Goal: Task Accomplishment & Management: Manage account settings

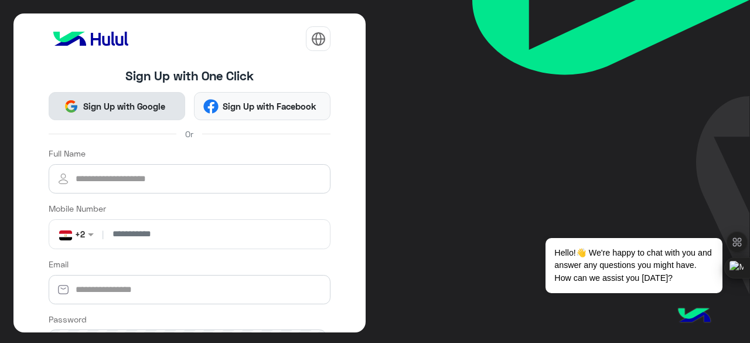
click at [153, 111] on span "Sign Up with Google" at bounding box center [124, 106] width 91 height 13
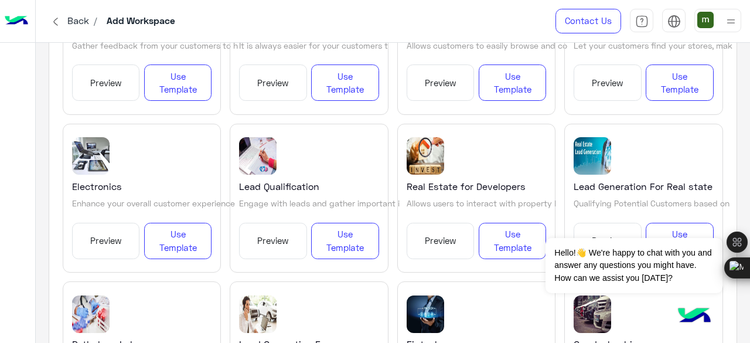
scroll to position [1299, 0]
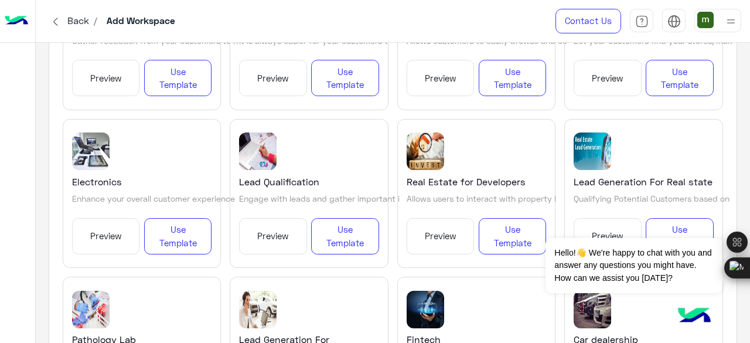
click at [122, 230] on button "Preview" at bounding box center [106, 236] width 68 height 36
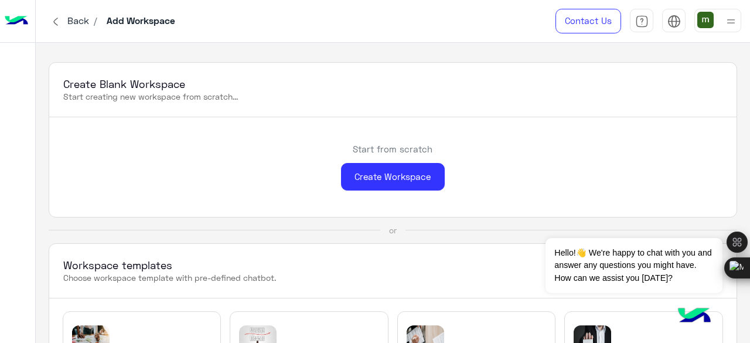
scroll to position [0, 0]
click at [677, 49] on span "عربي" at bounding box center [674, 44] width 20 height 11
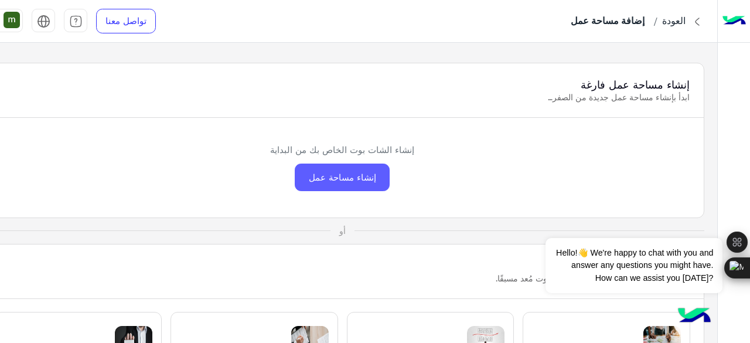
click at [348, 179] on div "إنشاء مساحة عمل" at bounding box center [342, 178] width 95 height 28
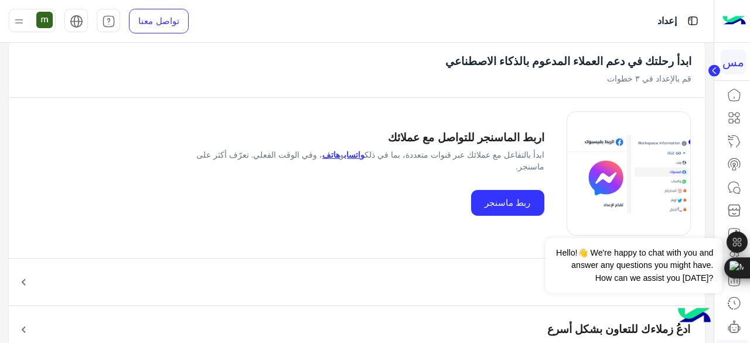
scroll to position [79, 0]
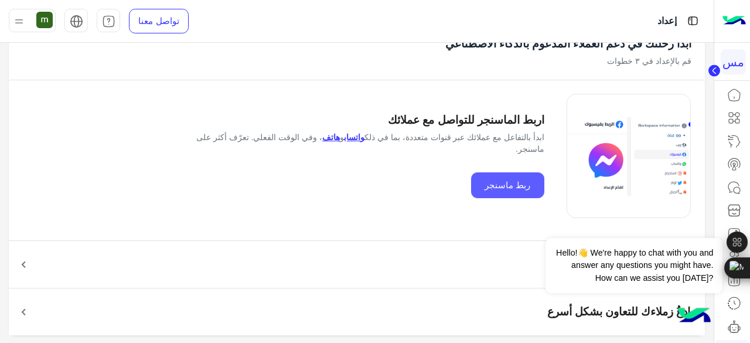
click at [511, 184] on button "ربط ماسنجر" at bounding box center [507, 185] width 73 height 26
click at [494, 186] on button "ربط ماسنجر" at bounding box center [507, 185] width 73 height 26
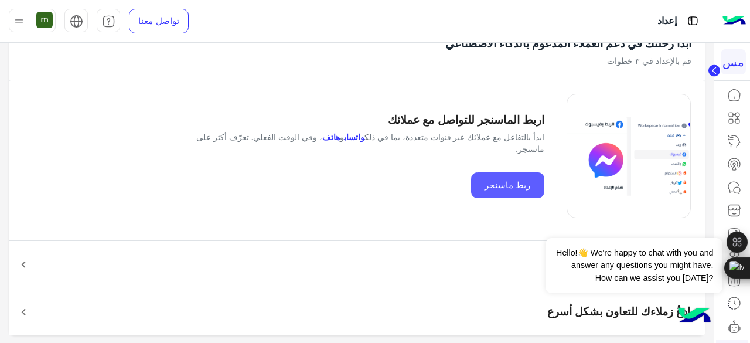
click at [494, 186] on button "ربط ماسنجر" at bounding box center [507, 185] width 73 height 26
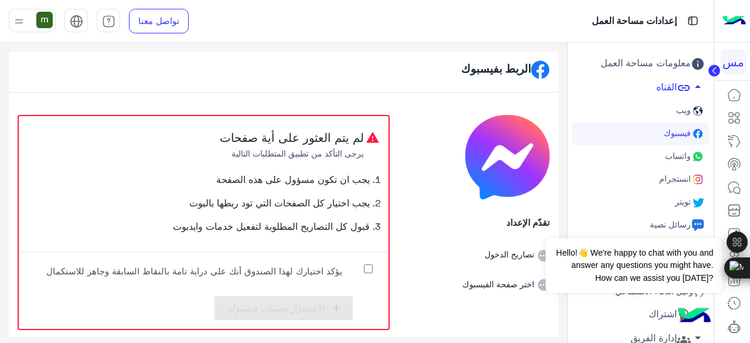
scroll to position [14, 0]
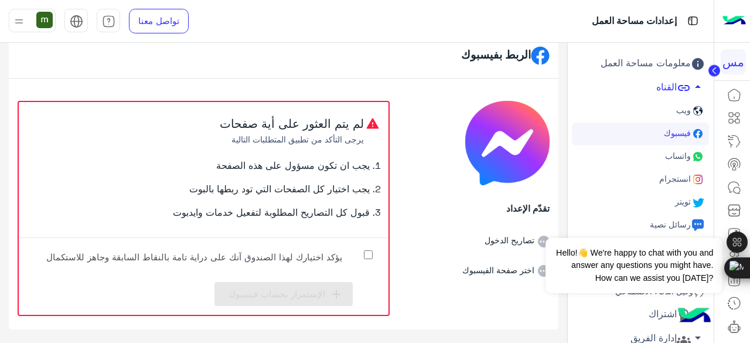
click at [641, 178] on link "انستجرام" at bounding box center [640, 179] width 137 height 23
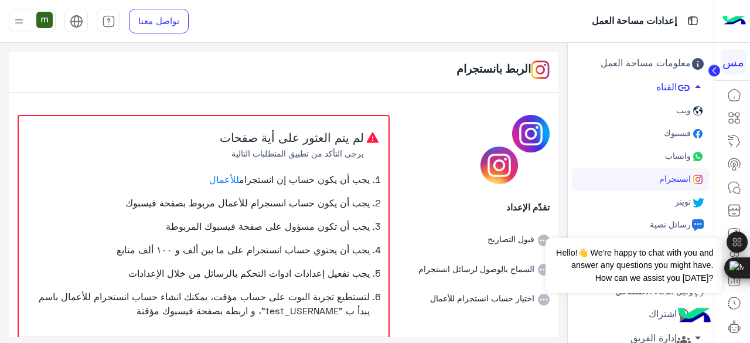
click at [658, 162] on link "واتساب" at bounding box center [640, 156] width 137 height 23
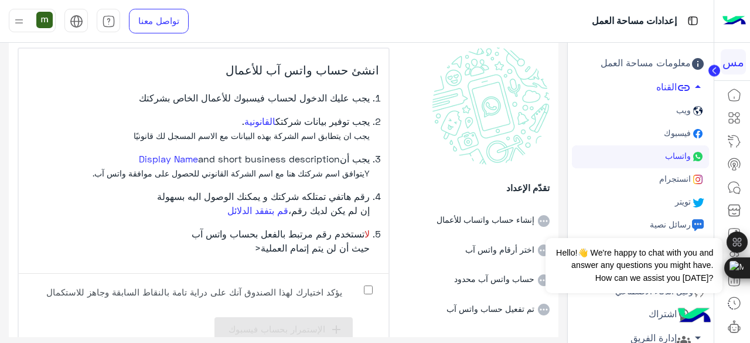
scroll to position [85, 0]
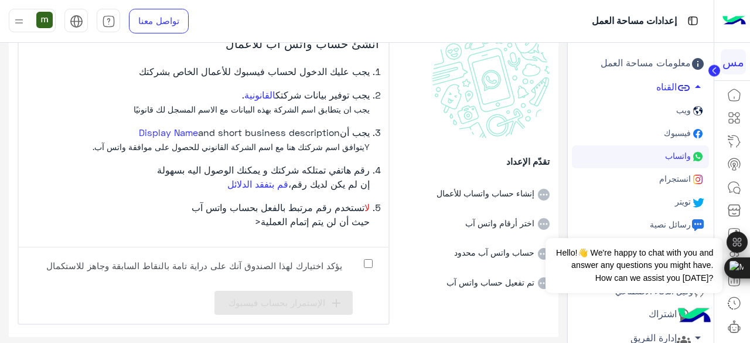
click at [653, 134] on link "فيسبوك" at bounding box center [640, 134] width 137 height 23
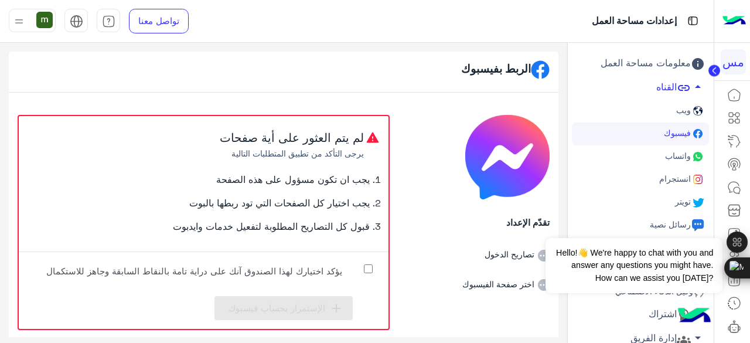
scroll to position [14, 0]
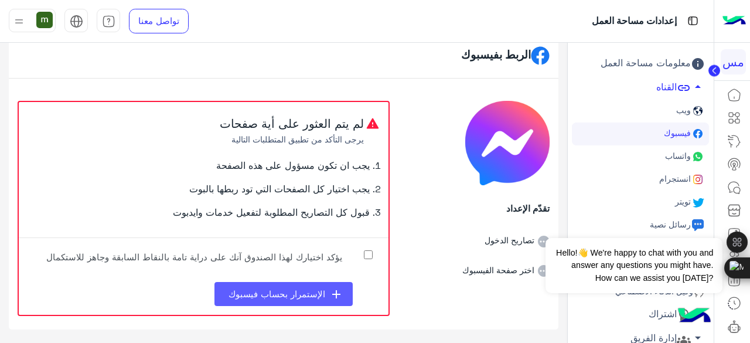
click at [295, 295] on span "الإستمرار بحساب فيسبوك" at bounding box center [277, 293] width 97 height 11
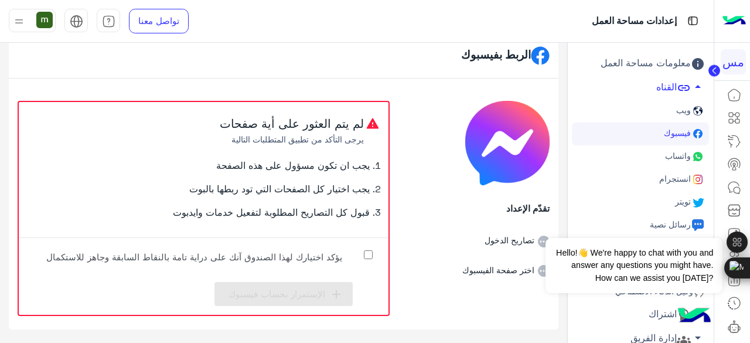
click at [363, 247] on label "يؤكد اختيارك لهذا الصندوق آنك على دراية تامة بالنقاط السابقة وجاهز للاستكمال" at bounding box center [203, 260] width 351 height 26
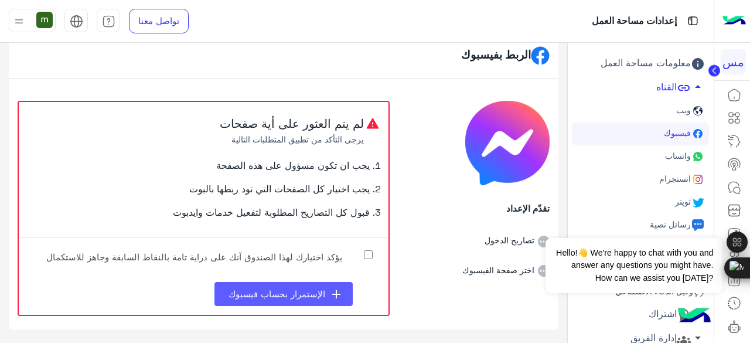
click at [303, 291] on span "الإستمرار بحساب فيسبوك" at bounding box center [277, 293] width 97 height 11
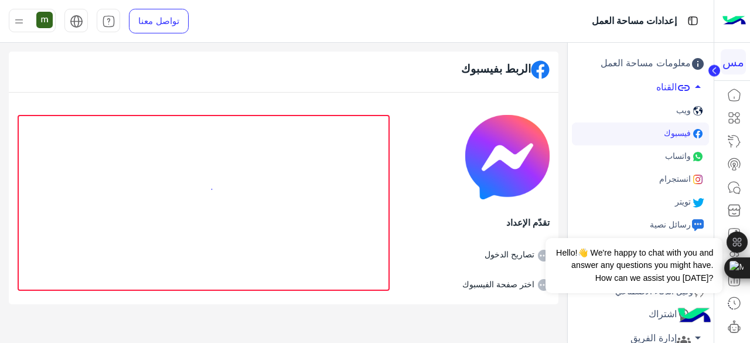
scroll to position [0, 0]
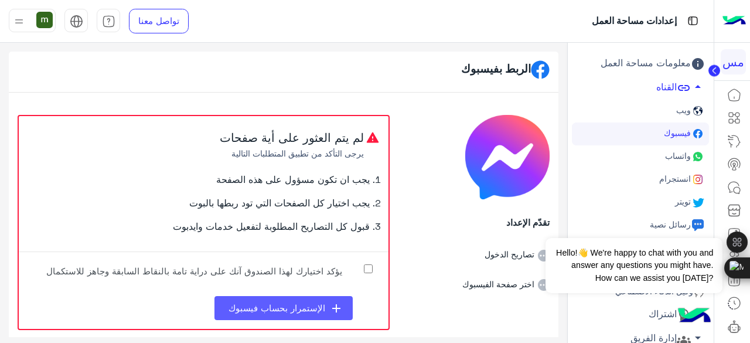
click at [301, 305] on span "الإستمرار بحساب فيسبوك" at bounding box center [277, 308] width 97 height 11
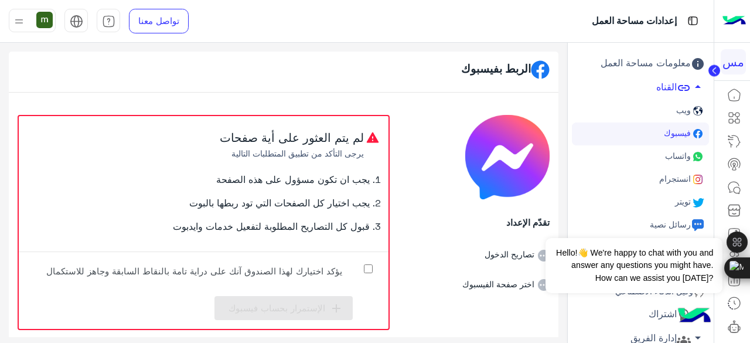
scroll to position [14, 0]
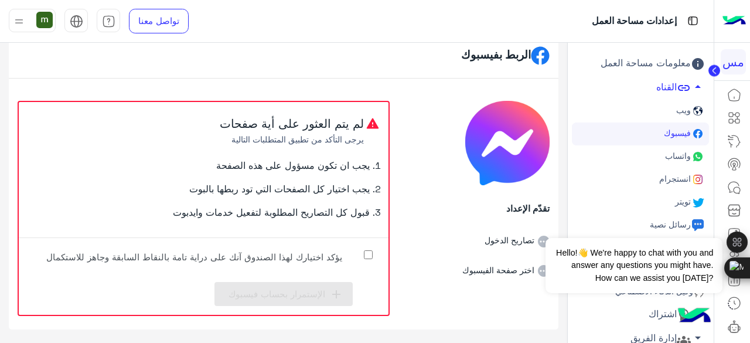
click at [657, 158] on link "واتساب" at bounding box center [640, 156] width 137 height 23
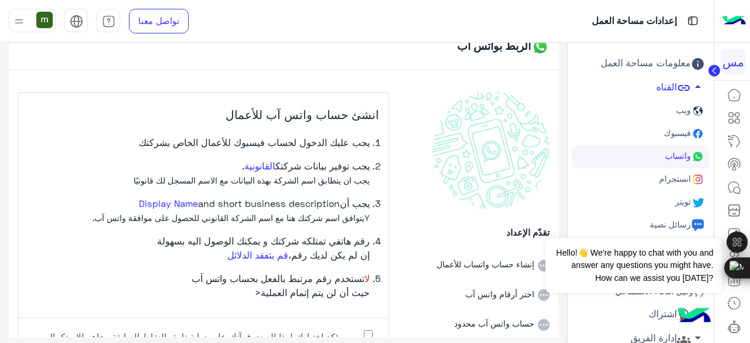
scroll to position [85, 0]
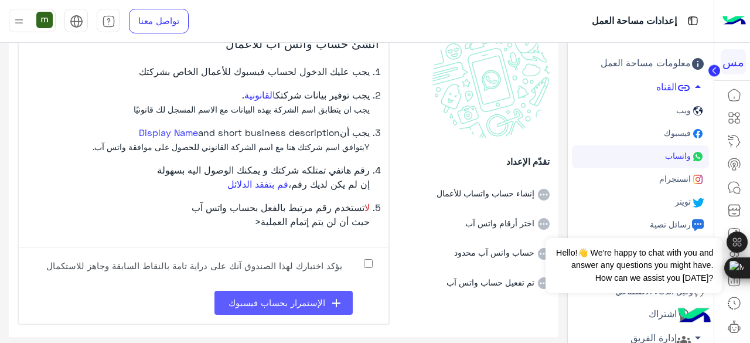
click at [315, 294] on button "add الإستمرار بحساب فيسبوك" at bounding box center [284, 303] width 138 height 24
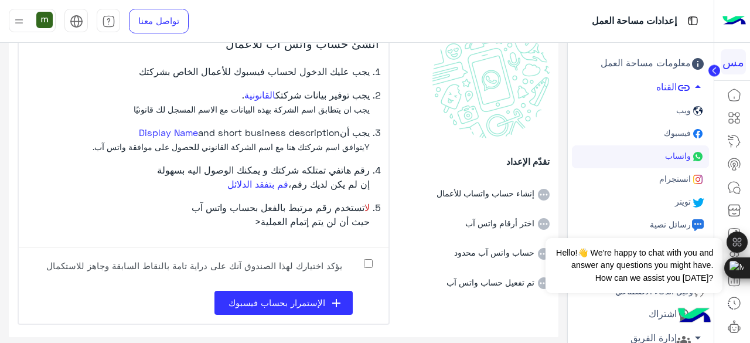
click at [637, 172] on link "انستجرام" at bounding box center [640, 179] width 137 height 23
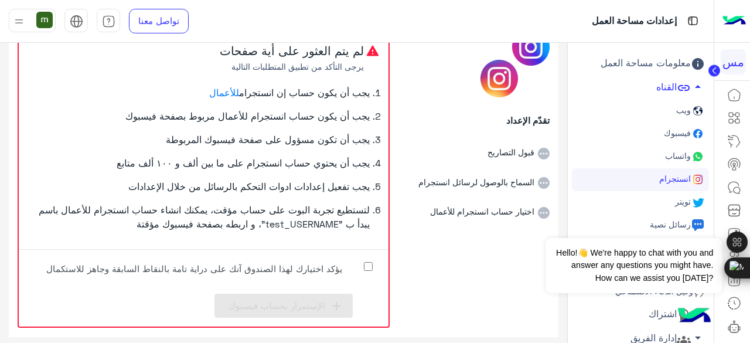
scroll to position [98, 0]
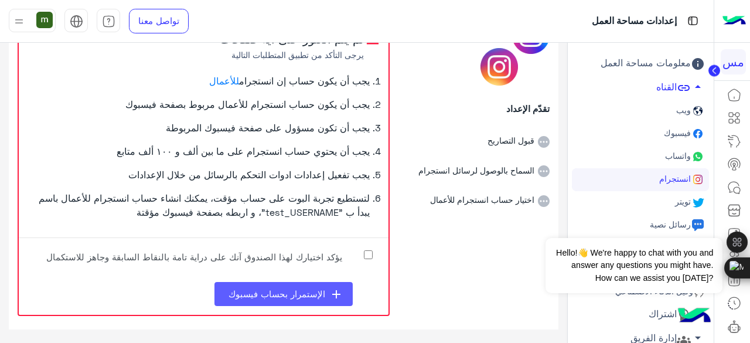
click at [319, 295] on span "الإستمرار بحساب فيسبوك" at bounding box center [277, 293] width 97 height 11
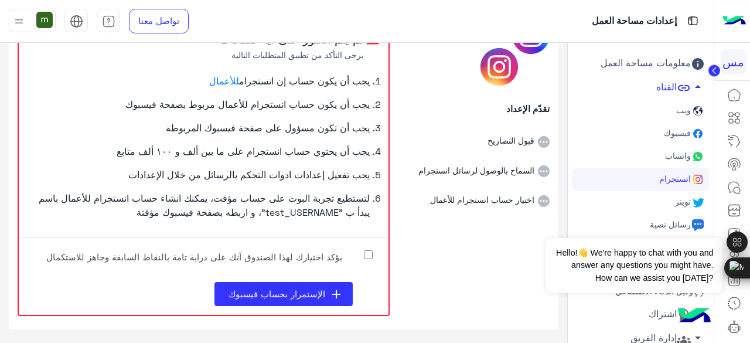
click at [634, 111] on link "ويب" at bounding box center [640, 111] width 137 height 23
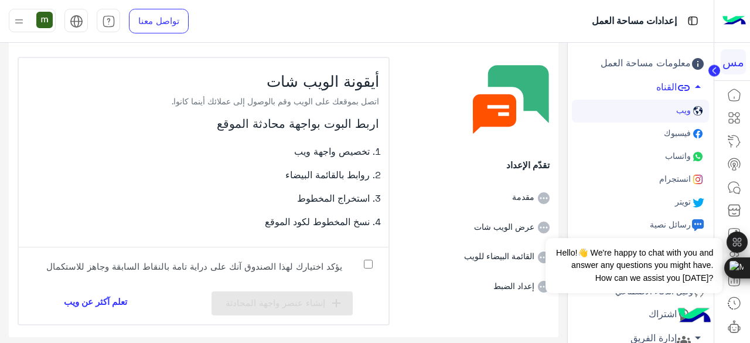
scroll to position [49, 0]
click at [629, 125] on link "فيسبوك" at bounding box center [640, 134] width 137 height 23
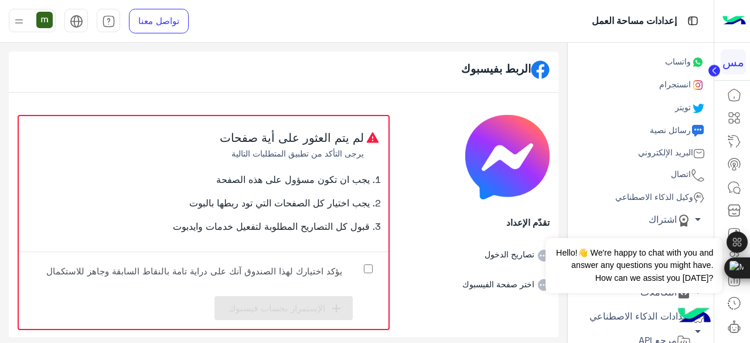
scroll to position [106, 0]
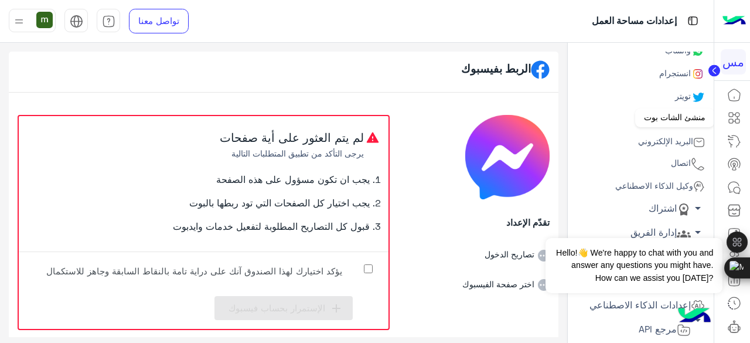
click at [736, 120] on icon at bounding box center [735, 118] width 14 height 14
click at [737, 120] on icon at bounding box center [735, 118] width 14 height 14
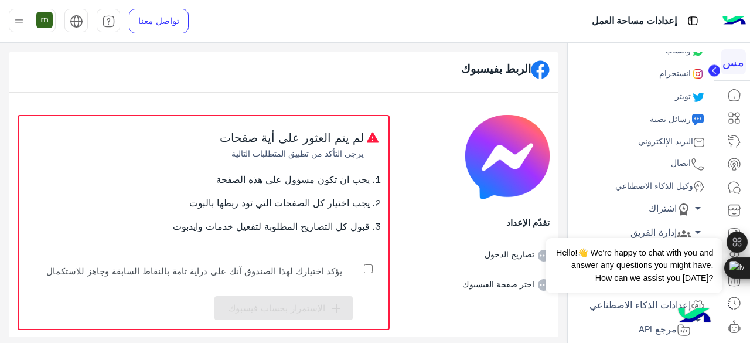
click at [737, 120] on icon at bounding box center [735, 118] width 14 height 14
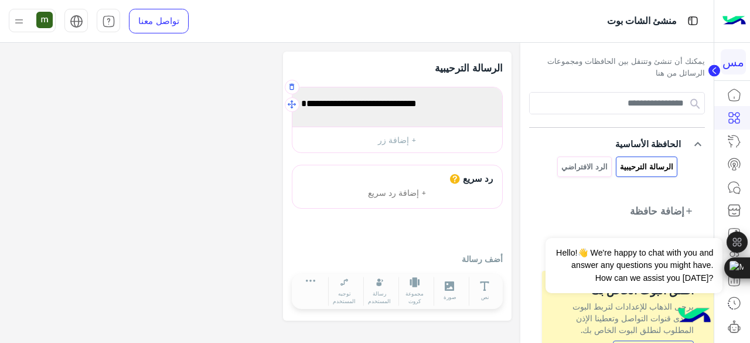
click at [379, 111] on div "أهلا بك فى أول مجموعة رسائل لك!" at bounding box center [398, 106] width 202 height 31
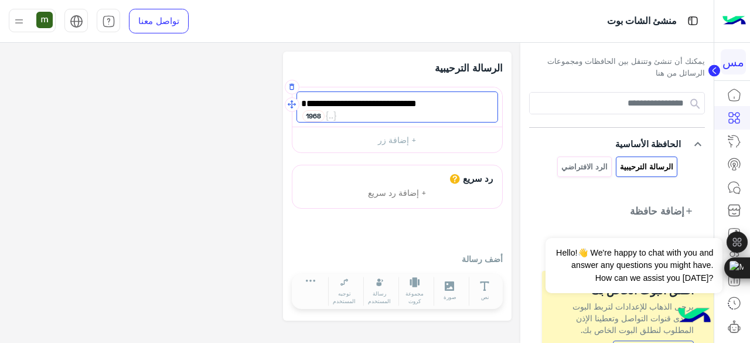
drag, startPoint x: 348, startPoint y: 101, endPoint x: 494, endPoint y: 103, distance: 145.4
click at [494, 103] on span "أهلا بك فى أول مجموعة رسائل لك!" at bounding box center [397, 103] width 192 height 15
type textarea "*"
type textarea "**********"
click at [433, 137] on button "+ إضافة زر" at bounding box center [398, 140] width 210 height 26
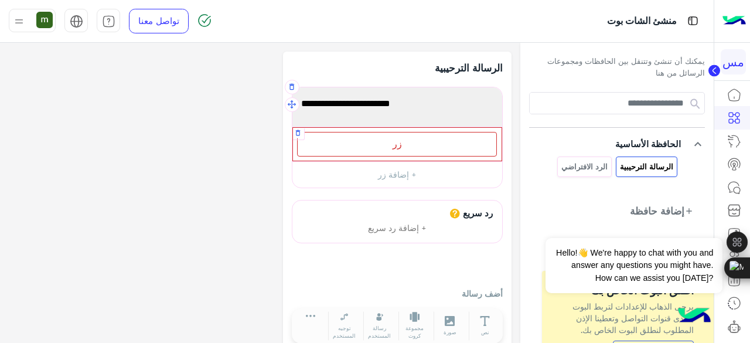
click at [416, 142] on div "زر" at bounding box center [397, 144] width 200 height 24
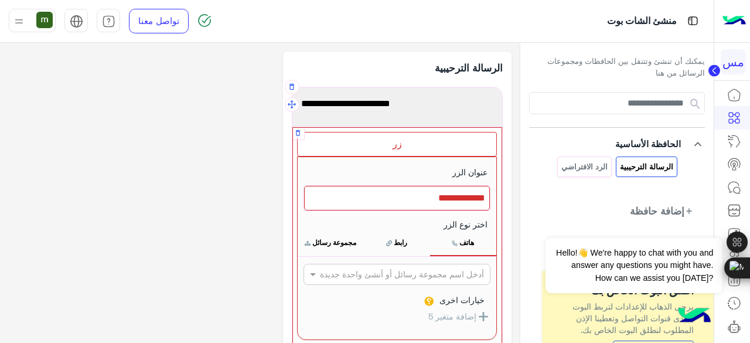
click at [410, 203] on div at bounding box center [397, 198] width 186 height 25
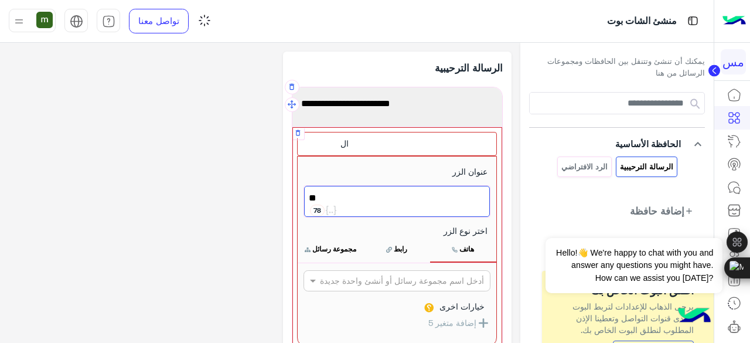
type textarea "*"
click at [341, 238] on button "مجموعة رسائل" at bounding box center [331, 249] width 66 height 25
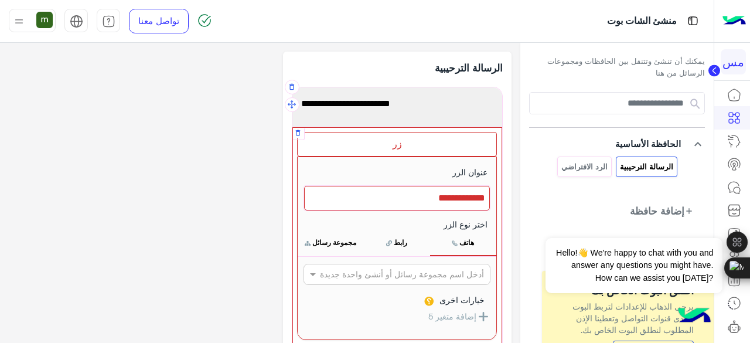
click at [396, 196] on div at bounding box center [397, 198] width 186 height 25
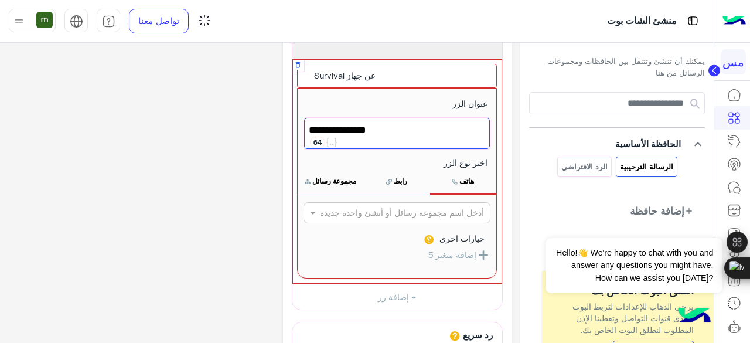
scroll to position [77, 0]
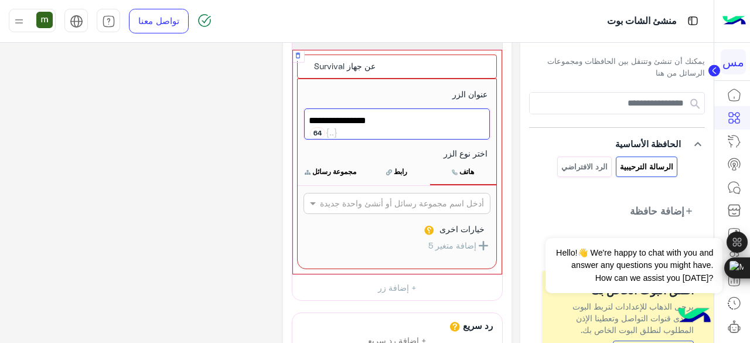
type textarea "**********"
click at [349, 175] on button "مجموعة رسائل" at bounding box center [331, 171] width 66 height 25
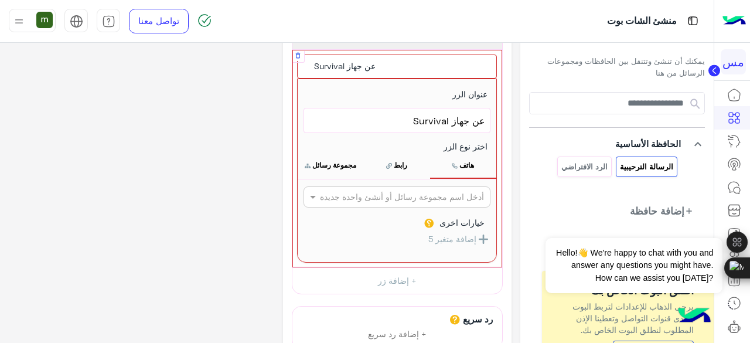
click at [341, 154] on button "مجموعة رسائل" at bounding box center [331, 165] width 66 height 25
click at [338, 159] on button "مجموعة رسائل" at bounding box center [331, 165] width 66 height 25
click at [311, 169] on button "مجموعة رسائل" at bounding box center [331, 165] width 66 height 25
click at [310, 166] on icon at bounding box center [309, 165] width 8 height 9
click at [359, 194] on input "text" at bounding box center [416, 197] width 135 height 12
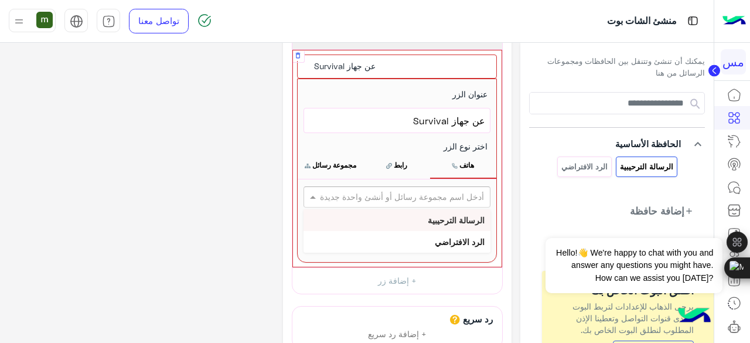
click at [359, 194] on input "text" at bounding box center [416, 197] width 135 height 12
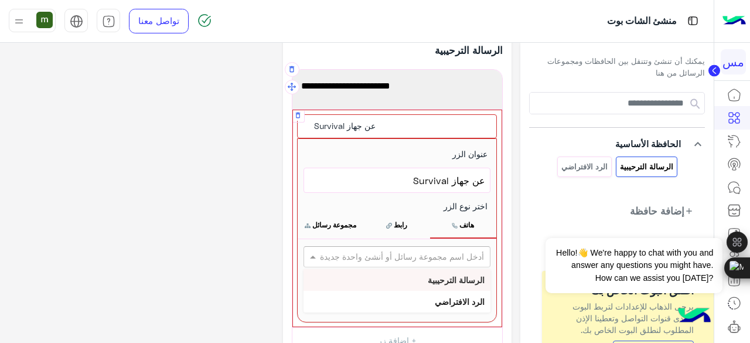
scroll to position [0, 0]
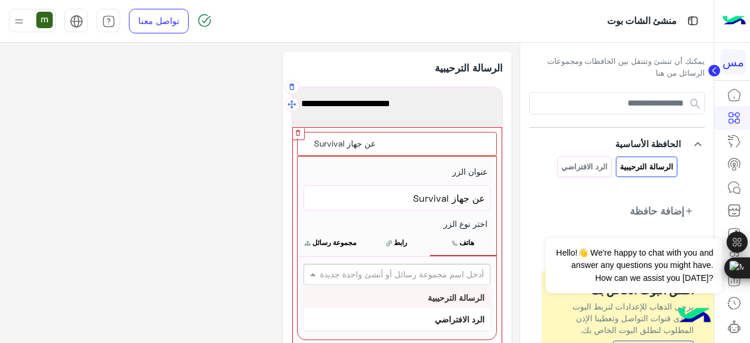
click at [298, 135] on icon "button" at bounding box center [298, 133] width 8 height 8
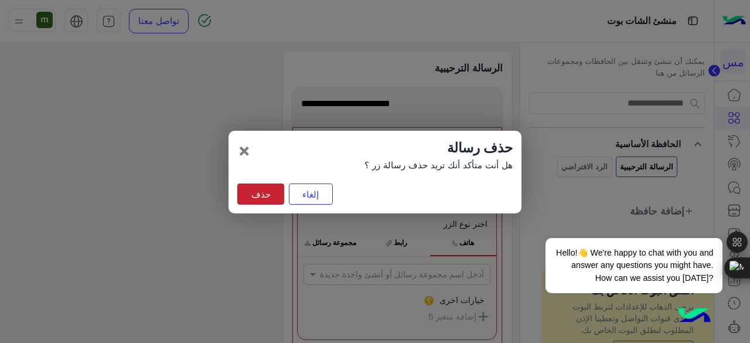
click at [266, 202] on button "حذف" at bounding box center [260, 194] width 47 height 21
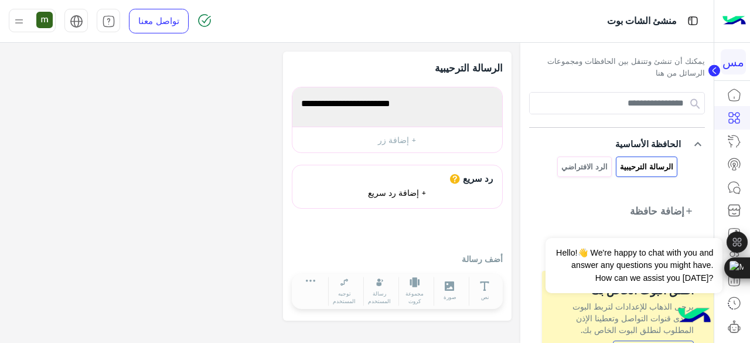
click at [378, 198] on button "+ إضافة رد سريع" at bounding box center [398, 193] width 88 height 18
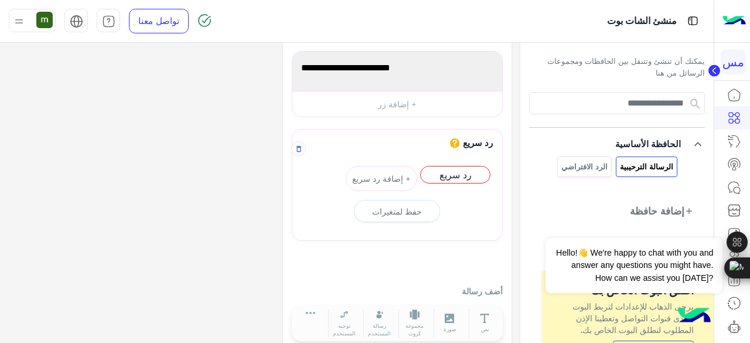
scroll to position [53, 0]
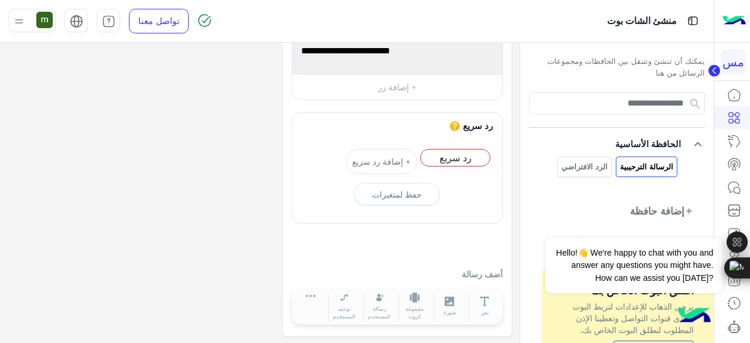
click at [479, 273] on p "أضف رسالة" at bounding box center [397, 274] width 211 height 12
click at [457, 164] on button "+ إضافة رد سريع" at bounding box center [455, 161] width 72 height 25
click at [454, 268] on p "أضف رسالة" at bounding box center [397, 274] width 211 height 12
click at [478, 274] on p "أضف رسالة" at bounding box center [397, 274] width 211 height 12
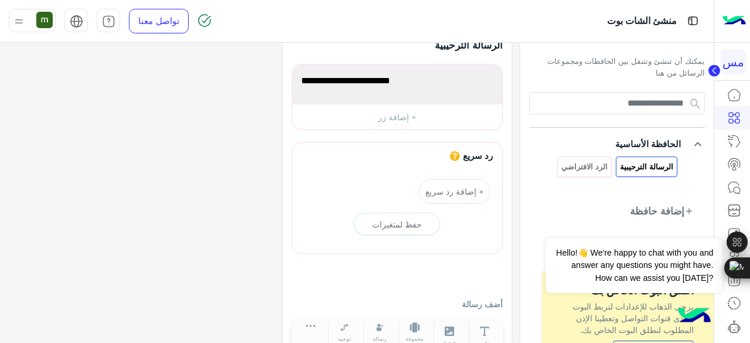
scroll to position [0, 0]
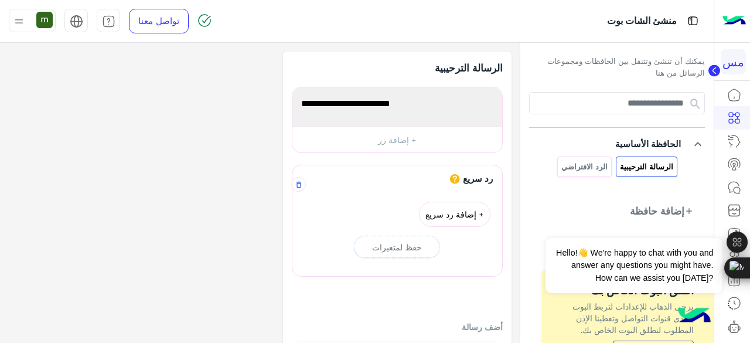
click at [450, 218] on button "+ إضافة رد سريع" at bounding box center [455, 214] width 72 height 25
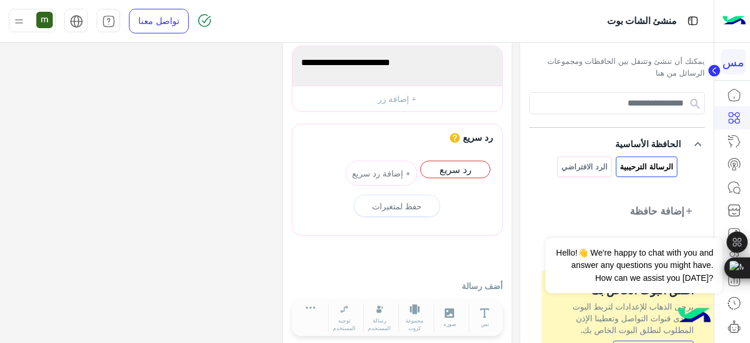
click at [475, 280] on p "أضف رسالة" at bounding box center [397, 286] width 211 height 12
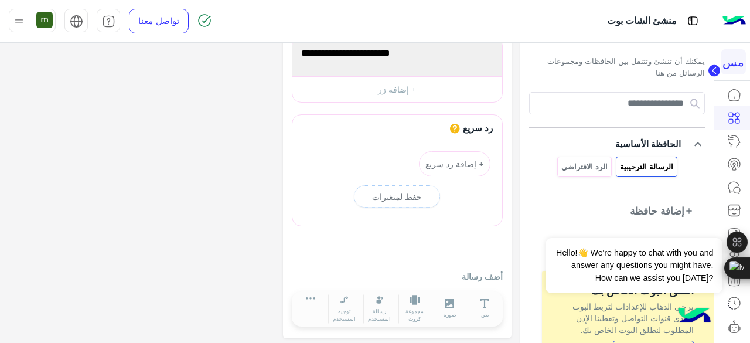
scroll to position [53, 0]
click at [464, 270] on p "أضف رسالة" at bounding box center [397, 274] width 211 height 12
click at [491, 306] on button "نص" at bounding box center [485, 306] width 33 height 29
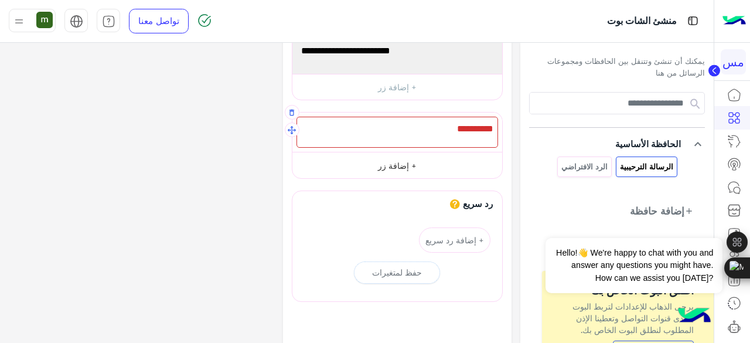
scroll to position [0, 0]
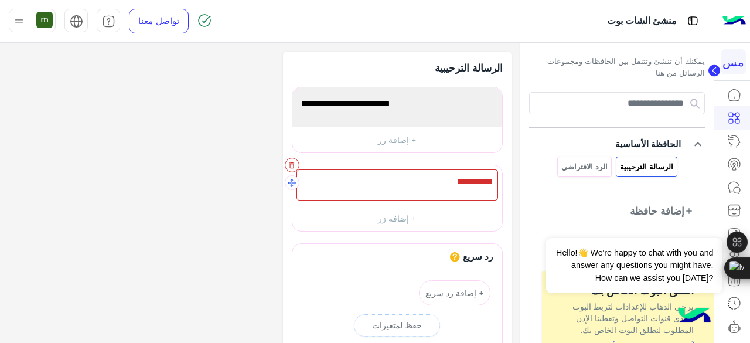
click at [292, 165] on icon "button" at bounding box center [292, 165] width 8 height 8
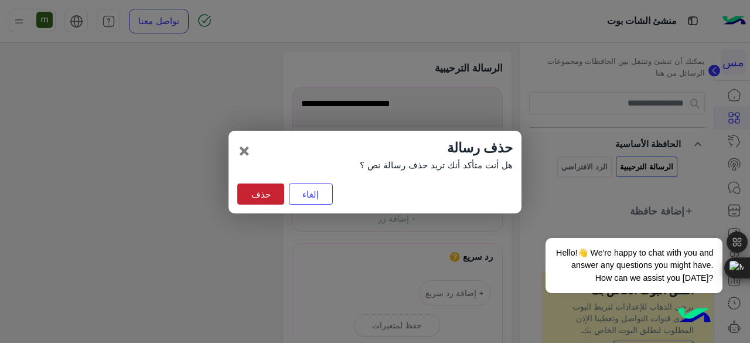
click at [258, 195] on button "حذف" at bounding box center [260, 194] width 47 height 21
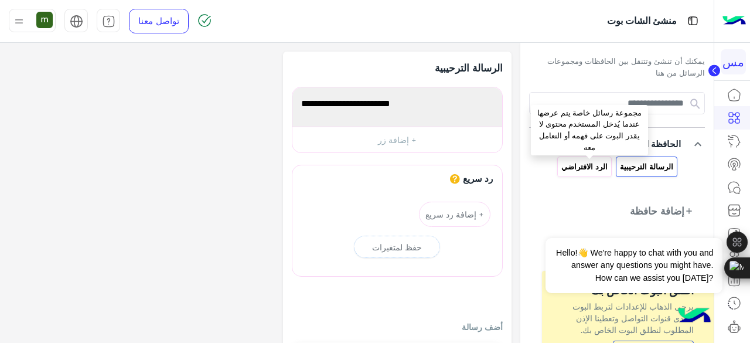
click at [577, 165] on p "الرد الافتراضي" at bounding box center [584, 166] width 48 height 13
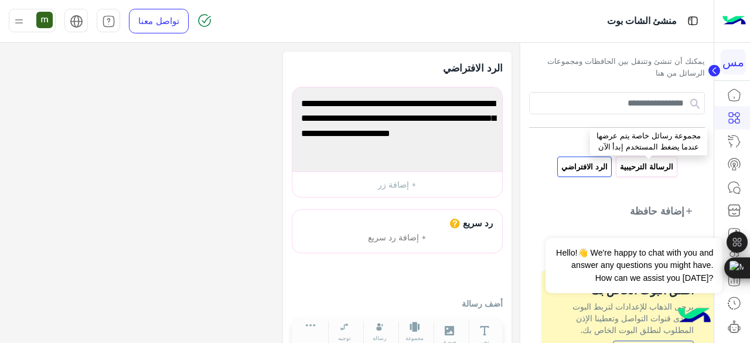
click at [636, 164] on p "الرسالة الترحيبية" at bounding box center [647, 166] width 55 height 13
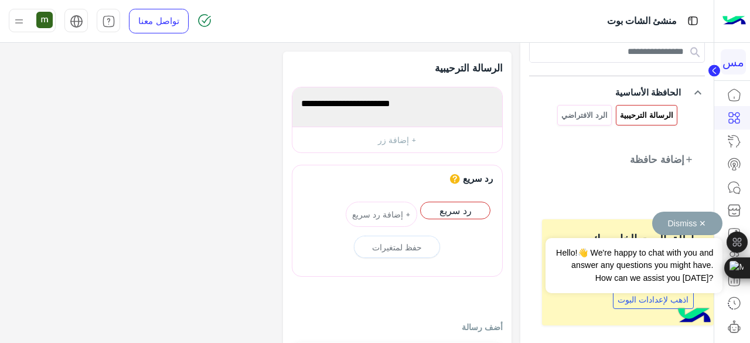
click at [712, 231] on button "Dismiss ✕" at bounding box center [688, 223] width 70 height 23
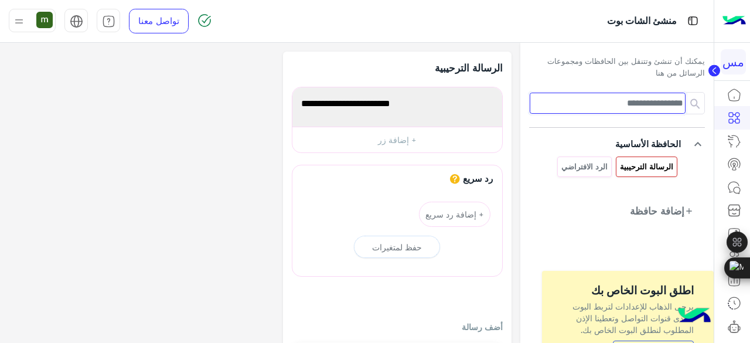
click at [620, 112] on input at bounding box center [608, 103] width 156 height 21
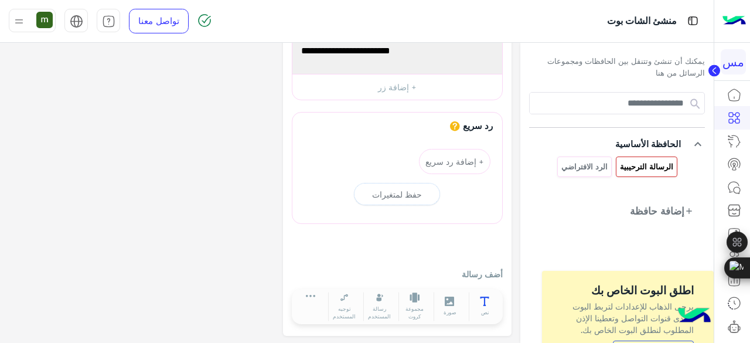
click at [488, 304] on button "نص" at bounding box center [485, 306] width 33 height 29
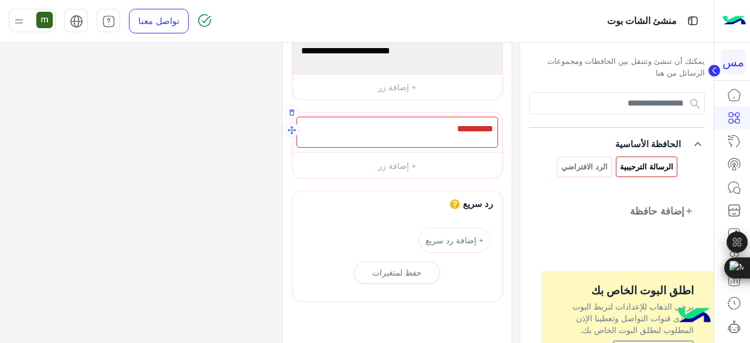
click at [443, 129] on div at bounding box center [398, 132] width 202 height 31
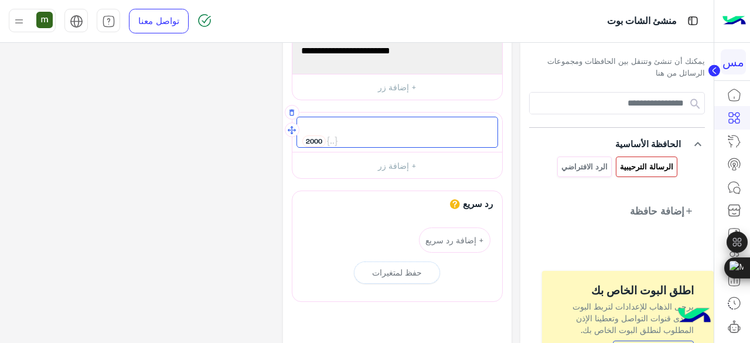
scroll to position [0, 0]
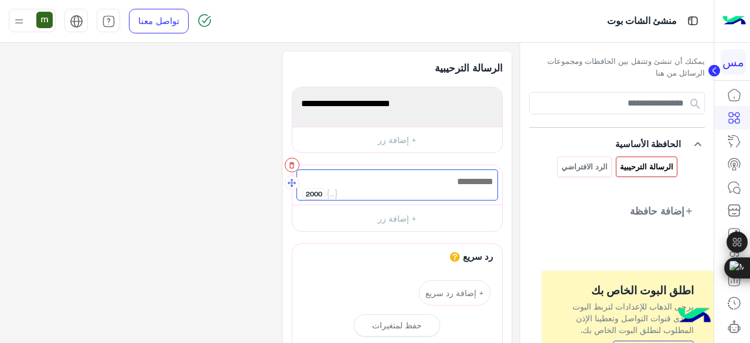
click at [293, 165] on icon "button" at bounding box center [292, 165] width 8 height 8
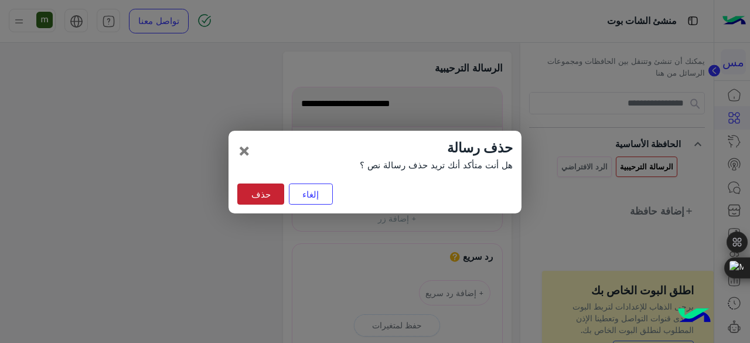
click at [278, 190] on button "حذف" at bounding box center [260, 194] width 47 height 21
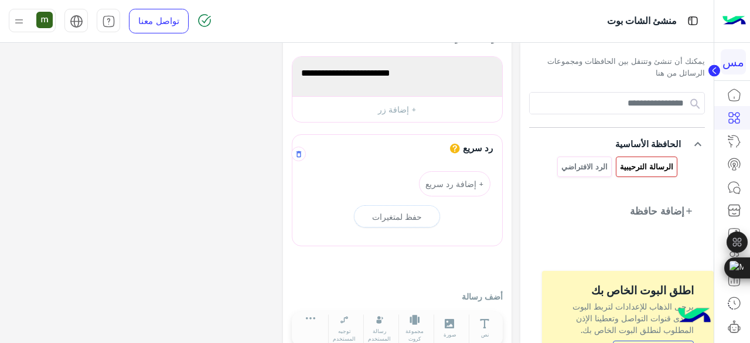
scroll to position [30, 0]
click at [374, 208] on button "حفظ لمتغيرات" at bounding box center [397, 216] width 86 height 22
click at [442, 176] on button "+ إضافة رد سريع" at bounding box center [455, 183] width 72 height 25
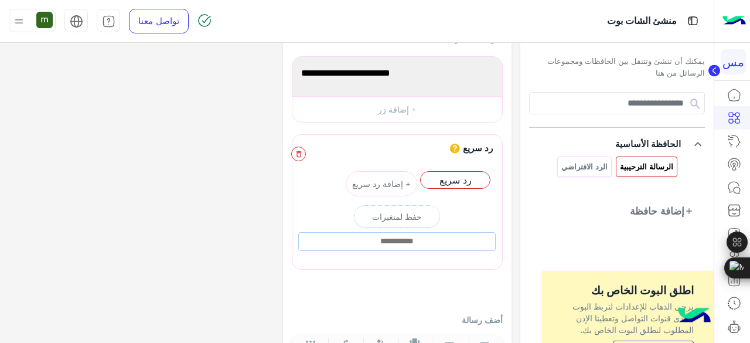
click at [297, 157] on icon "button" at bounding box center [299, 154] width 8 height 8
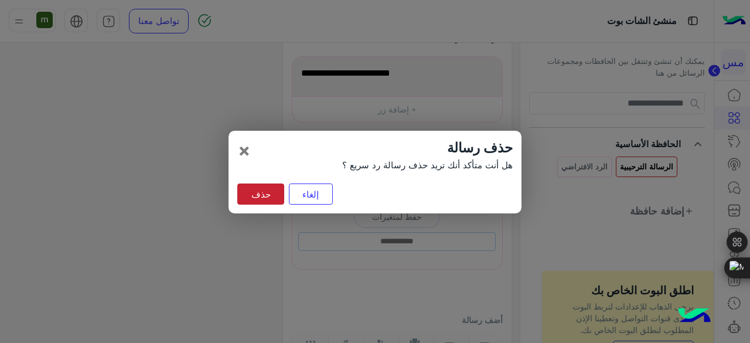
click at [269, 187] on button "حذف" at bounding box center [260, 194] width 47 height 21
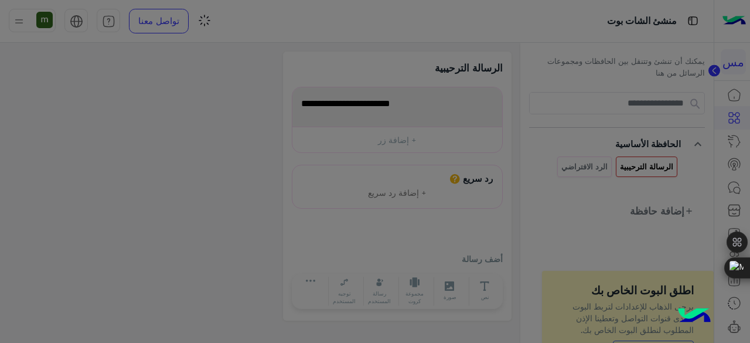
scroll to position [0, 0]
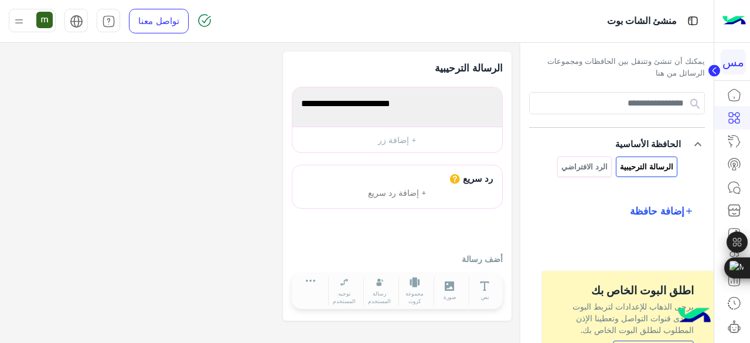
click at [675, 210] on span "إضافة حافظة" at bounding box center [657, 210] width 55 height 15
click at [589, 205] on span "إضافة حافظة" at bounding box center [567, 208] width 46 height 10
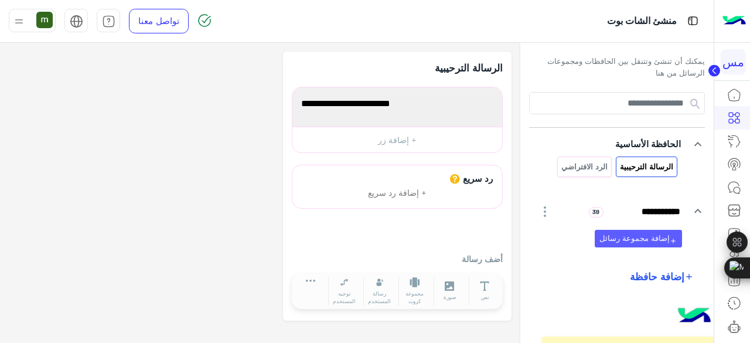
click at [626, 240] on button "add إضافة مجموعة رسائل" at bounding box center [638, 238] width 87 height 17
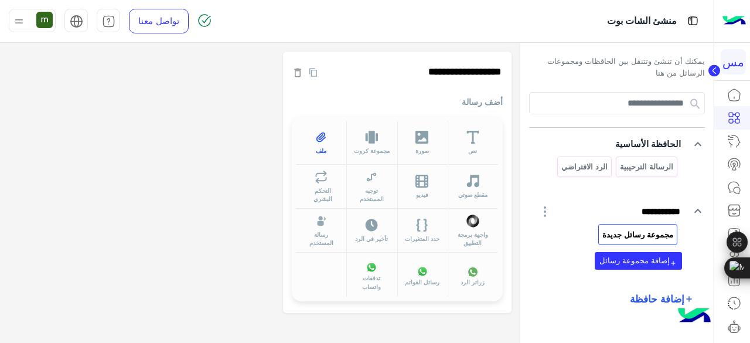
click at [327, 141] on icon at bounding box center [321, 137] width 13 height 13
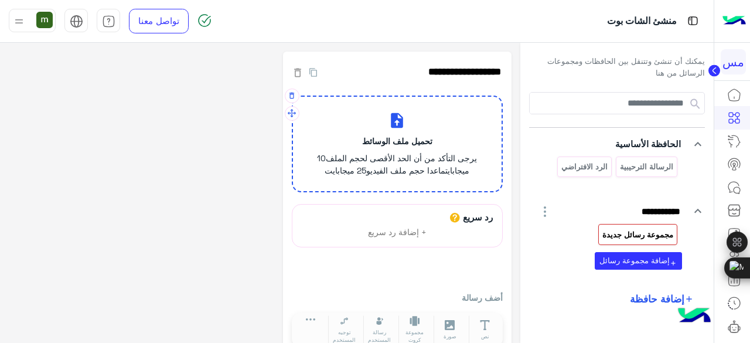
click at [409, 133] on div "تحميل ملف الوسائط يرجى التأكد من أن الحد الأقصى لحجم الملف 10 ميجابايت ماعدا حج…" at bounding box center [397, 147] width 183 height 69
click at [501, 97] on input "تحميل ملف الوسائط يرجى التأكد من أن الحد الأقصى لحجم الملف 10 ميجابايت ماعدا حج…" at bounding box center [501, 97] width 0 height 0
click at [292, 94] on icon "button" at bounding box center [292, 96] width 5 height 6
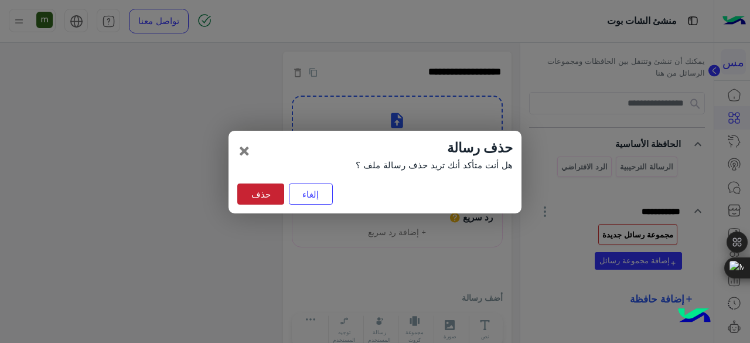
click at [270, 193] on button "حذف" at bounding box center [260, 194] width 47 height 21
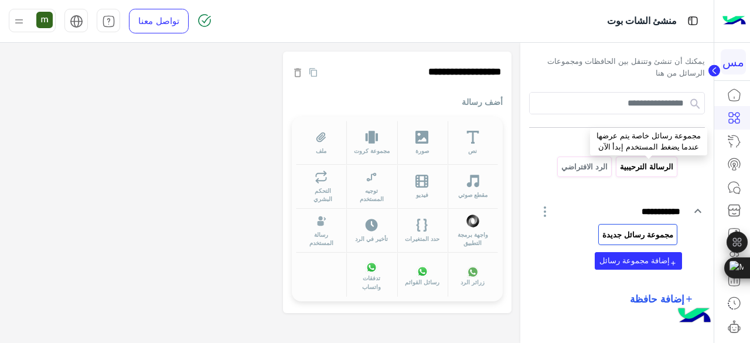
click at [640, 162] on p "الرسالة الترحيبية" at bounding box center [647, 166] width 55 height 13
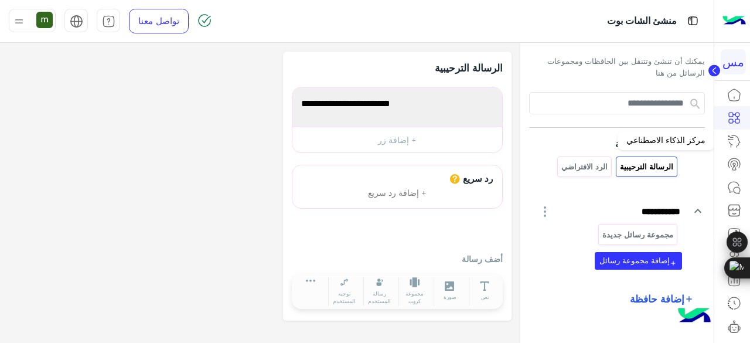
click at [740, 145] on link at bounding box center [735, 141] width 32 height 23
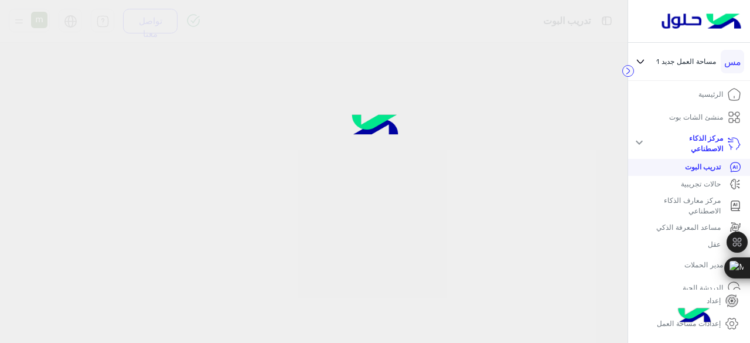
click at [698, 186] on p "حالات تجريبية" at bounding box center [701, 184] width 40 height 11
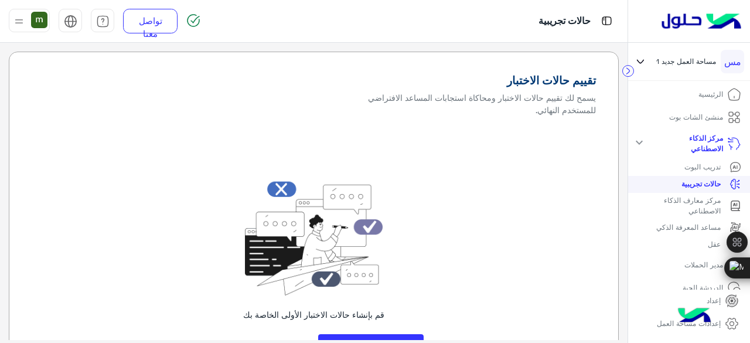
scroll to position [72, 0]
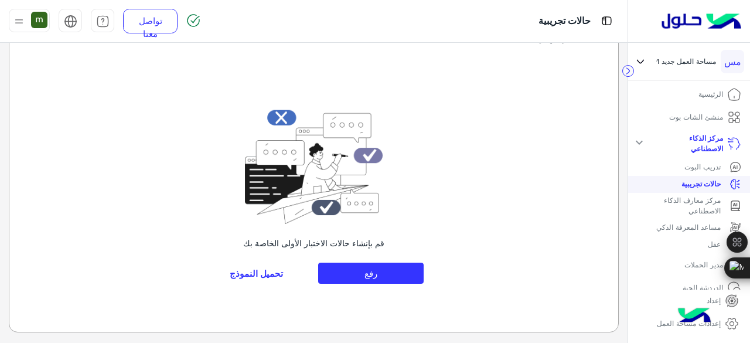
click at [678, 162] on div "تدريب البوت" at bounding box center [689, 167] width 104 height 12
click at [694, 172] on p "تدريب البوت" at bounding box center [703, 167] width 36 height 11
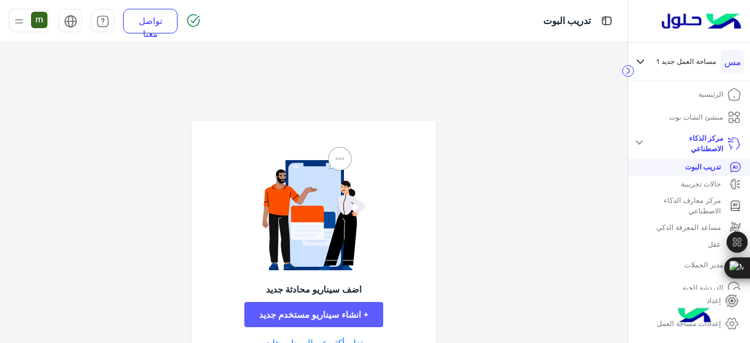
click at [348, 310] on button "+ انشاء سيناريو مستخدم جديد" at bounding box center [313, 314] width 139 height 25
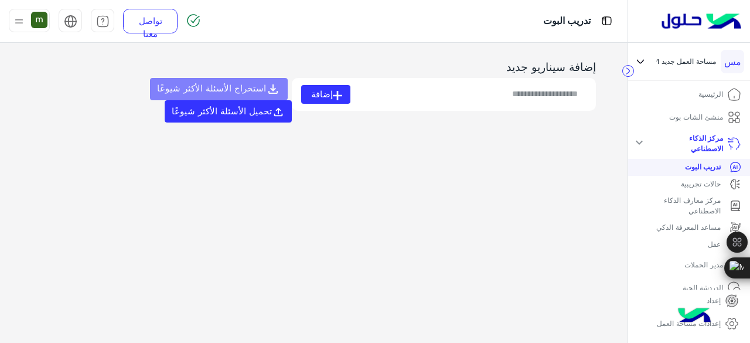
click at [248, 87] on div "استخراج الأسئلة الأكثر شيوعًا تحميل الأسئلة الأكثر شيوعًا" at bounding box center [162, 100] width 260 height 45
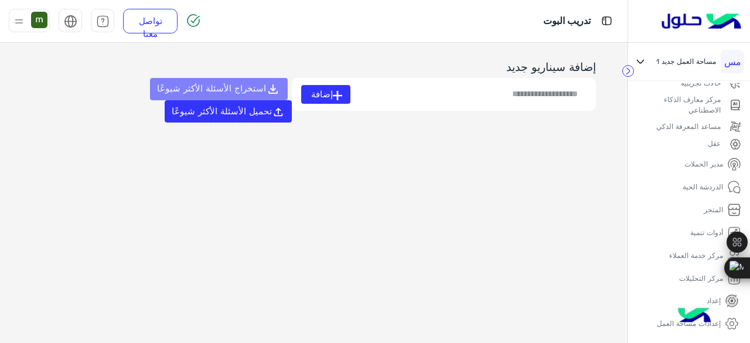
scroll to position [72, 0]
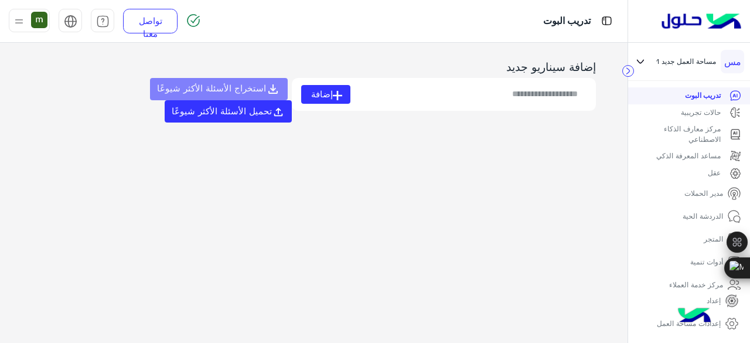
click at [510, 96] on input at bounding box center [469, 94] width 236 height 19
click at [693, 219] on p "الدردشة الحية" at bounding box center [703, 216] width 40 height 11
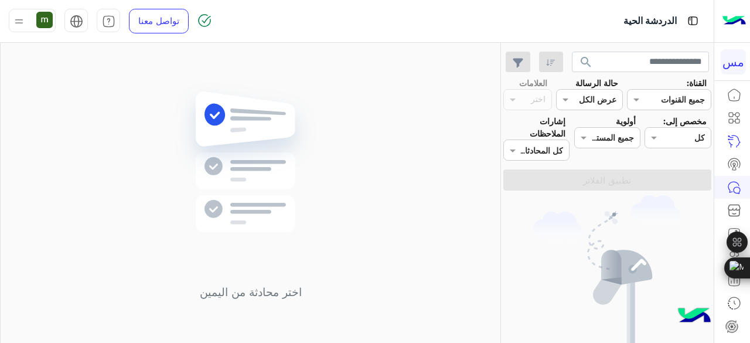
click at [662, 100] on input "text" at bounding box center [683, 100] width 43 height 12
click at [662, 118] on b "جميع القنوات" at bounding box center [684, 123] width 44 height 10
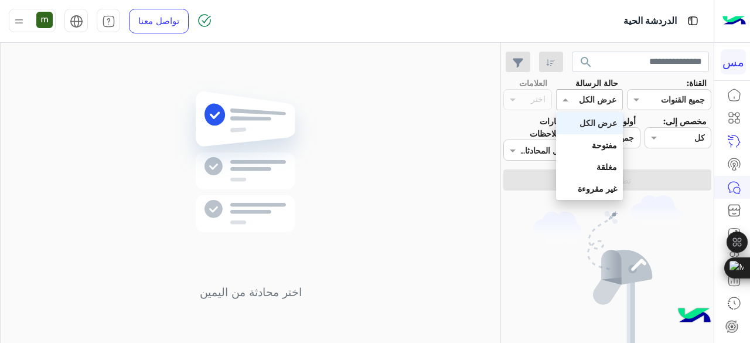
click at [597, 105] on input "text" at bounding box center [603, 100] width 27 height 12
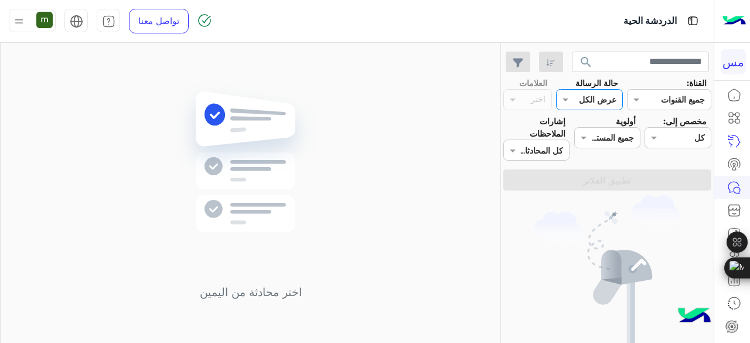
click at [597, 105] on input "text" at bounding box center [603, 100] width 27 height 12
click at [662, 139] on div at bounding box center [677, 137] width 65 height 13
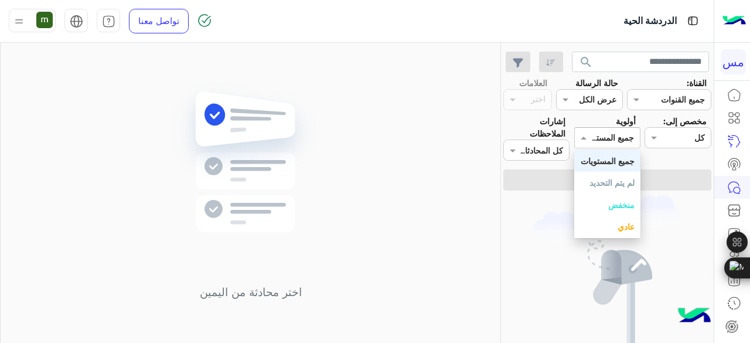
click at [613, 134] on input "text" at bounding box center [620, 138] width 27 height 12
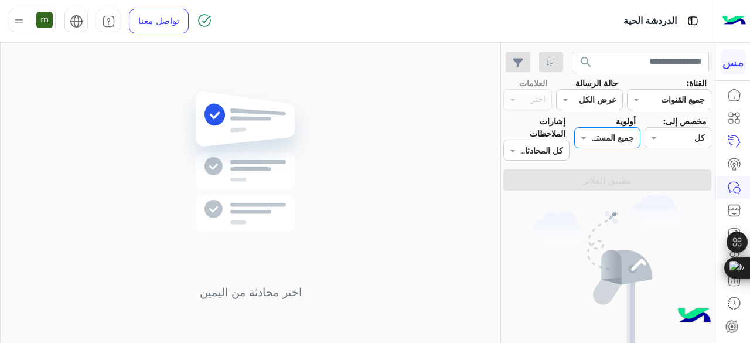
click at [551, 148] on input "text" at bounding box center [549, 150] width 27 height 12
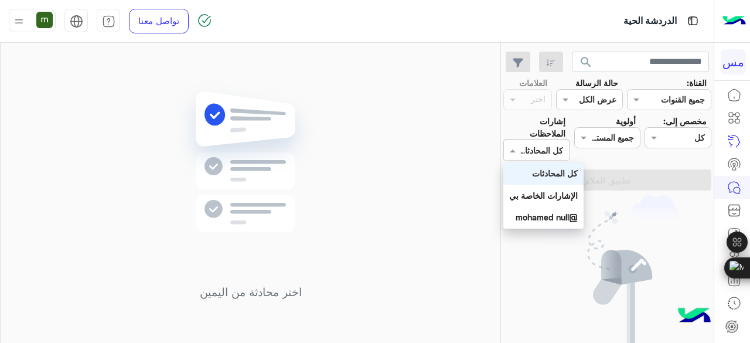
click at [551, 148] on input "text" at bounding box center [549, 150] width 27 height 12
click at [545, 128] on label "إشارات الملاحظات" at bounding box center [535, 127] width 62 height 25
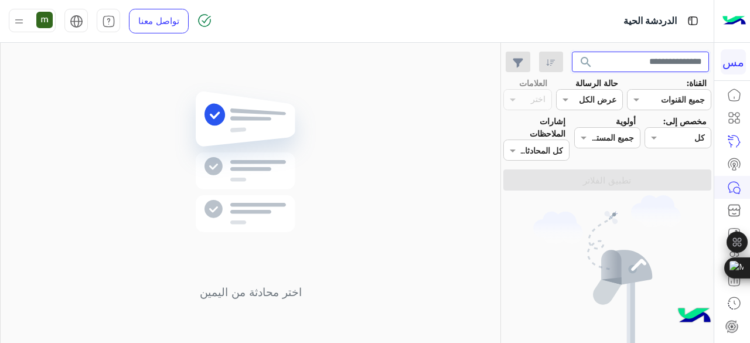
click at [654, 60] on input "text" at bounding box center [641, 62] width 138 height 21
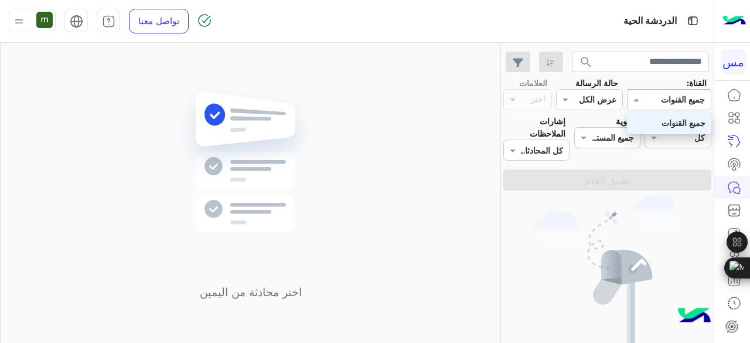
click at [670, 91] on div "القناه جميع القنوات" at bounding box center [669, 99] width 84 height 21
click at [670, 98] on input "text" at bounding box center [683, 100] width 43 height 12
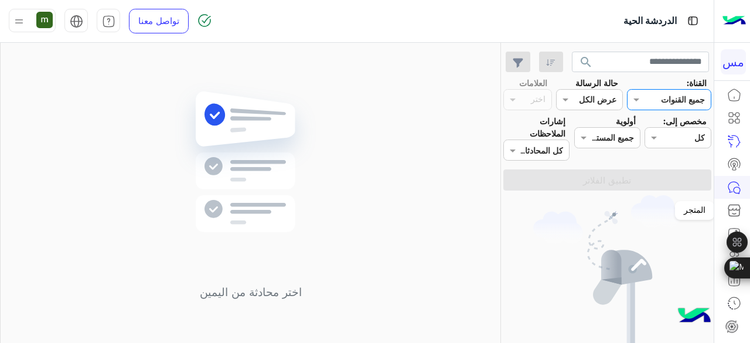
click at [739, 209] on icon at bounding box center [735, 210] width 14 height 14
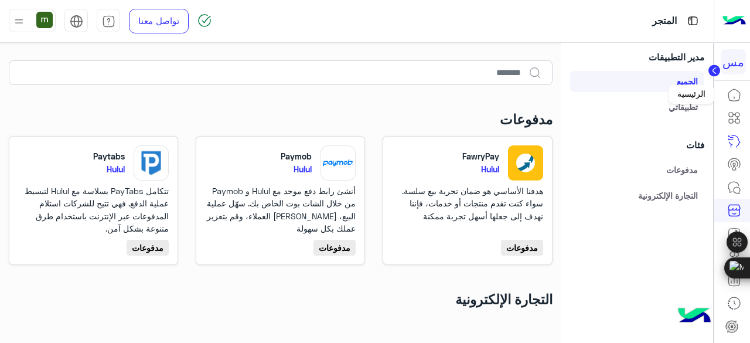
click at [728, 100] on icon at bounding box center [735, 95] width 14 height 14
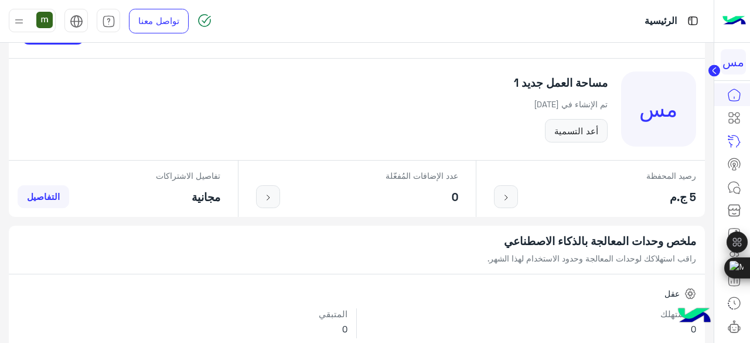
scroll to position [109, 0]
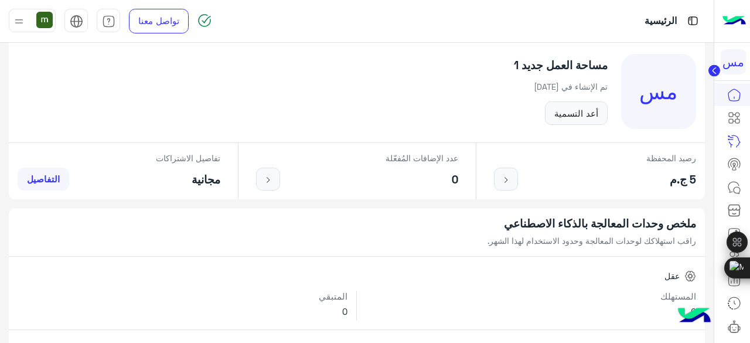
click at [643, 95] on div "مس" at bounding box center [658, 91] width 75 height 75
click at [655, 94] on div "مس" at bounding box center [658, 91] width 75 height 75
click at [592, 113] on button "أعد التسمية" at bounding box center [576, 112] width 63 height 23
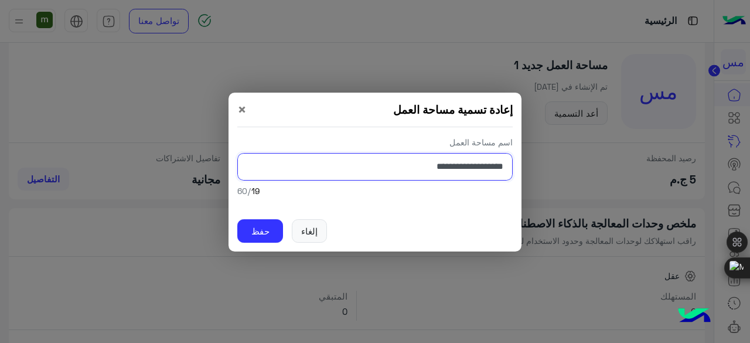
click at [397, 163] on input "**********" at bounding box center [375, 167] width 276 height 28
type input "*"
type input "********"
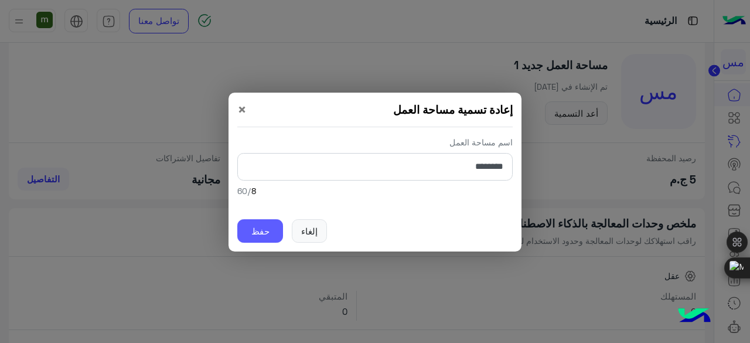
click at [268, 229] on button "حفظ" at bounding box center [260, 230] width 46 height 23
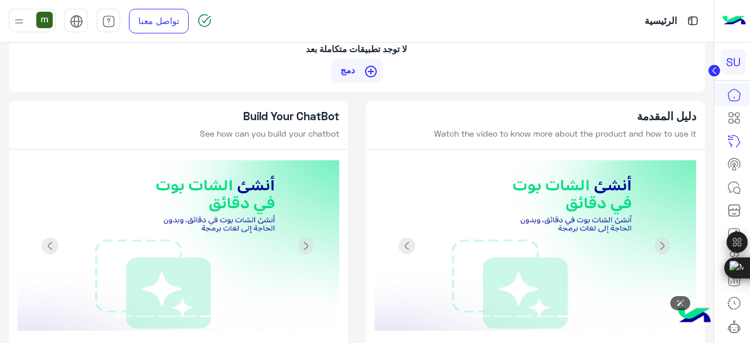
scroll to position [1117, 0]
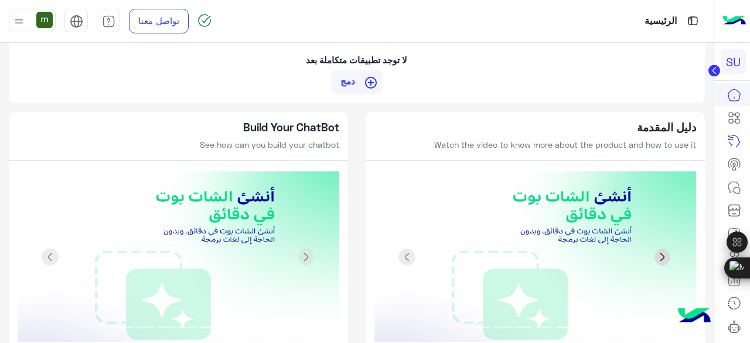
click at [665, 249] on span at bounding box center [663, 258] width 18 height 18
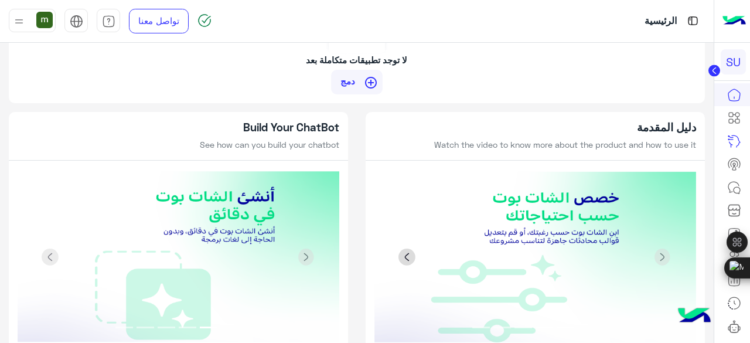
click at [409, 249] on span at bounding box center [408, 258] width 18 height 18
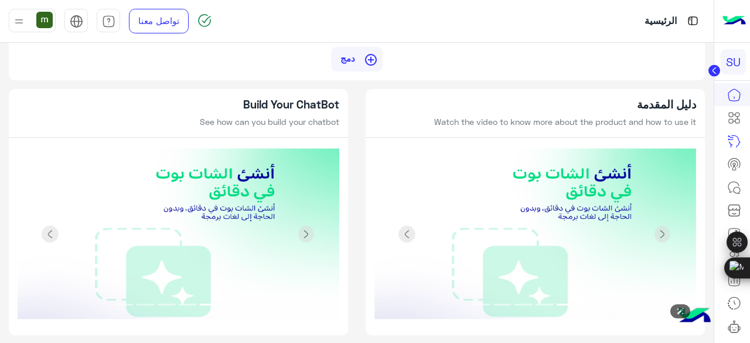
click at [540, 260] on img at bounding box center [536, 234] width 322 height 172
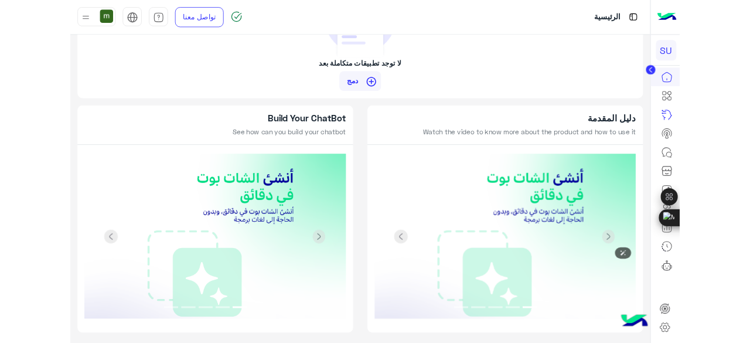
scroll to position [1093, 0]
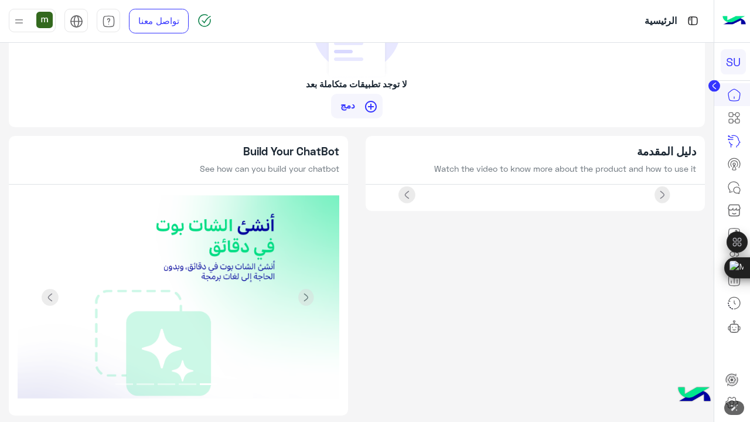
click at [540, 195] on img at bounding box center [536, 195] width 322 height 0
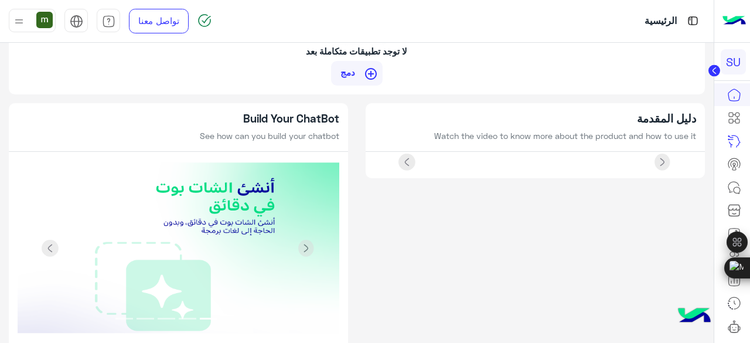
scroll to position [1140, 0]
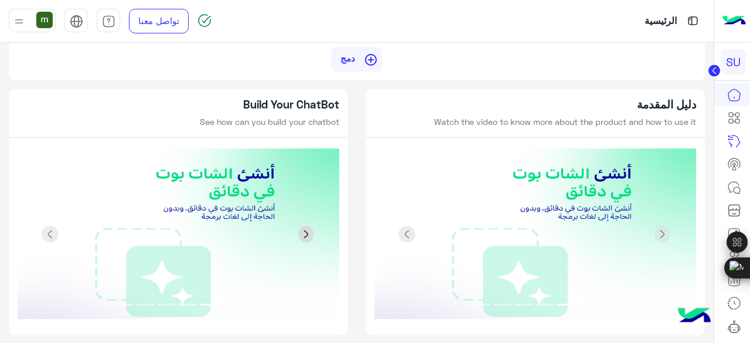
click at [309, 229] on span at bounding box center [307, 235] width 18 height 18
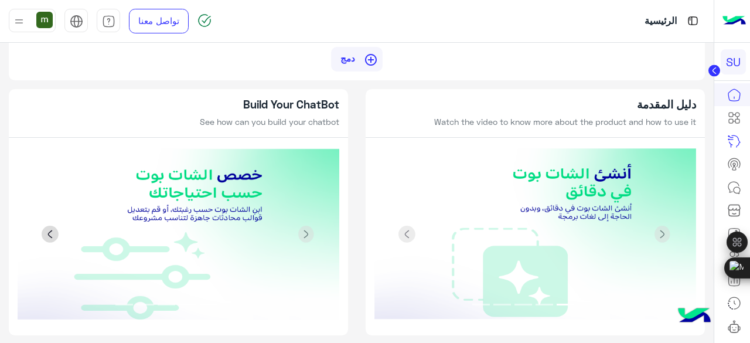
click at [46, 217] on link "Previous" at bounding box center [42, 234] width 48 height 172
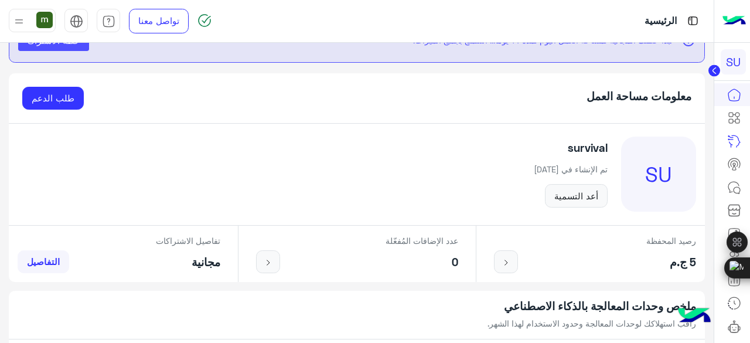
scroll to position [0, 0]
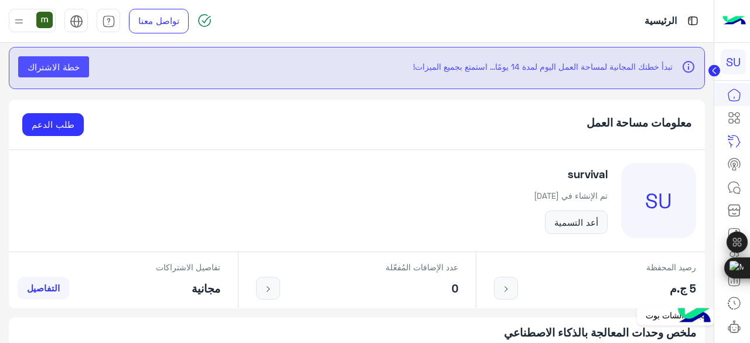
click at [731, 327] on icon at bounding box center [730, 329] width 2 height 4
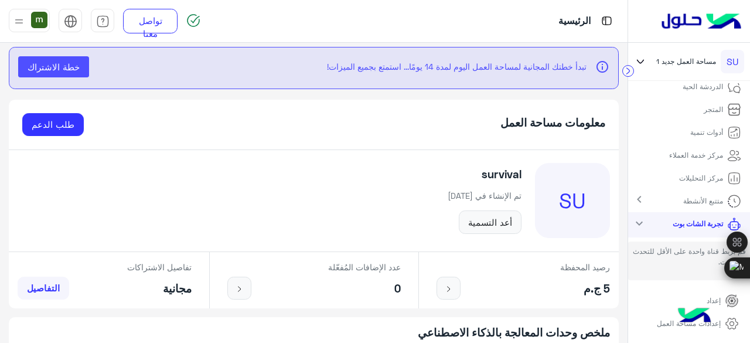
scroll to position [201, 0]
click at [674, 222] on p "تجربة الشات بوت" at bounding box center [698, 224] width 50 height 11
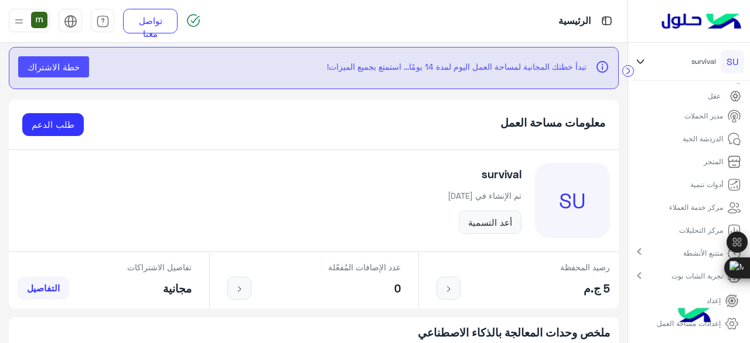
click at [661, 272] on div "تجربة الشات بوت chevron_right" at bounding box center [689, 276] width 122 height 25
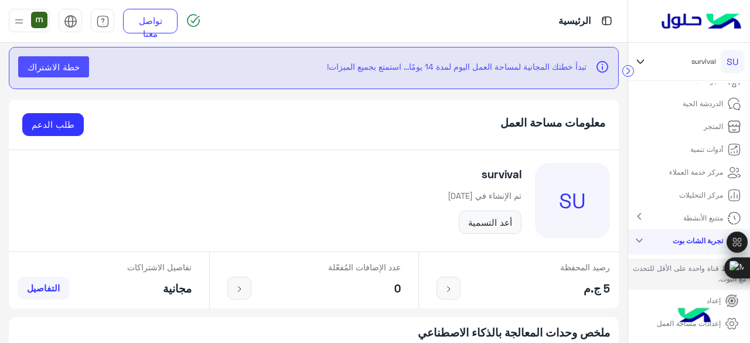
scroll to position [201, 0]
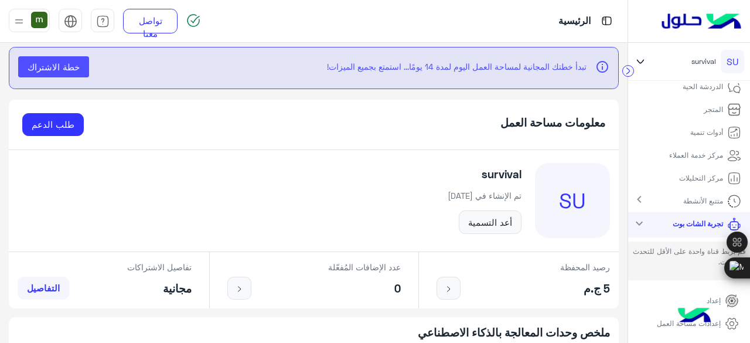
click at [679, 258] on p "قم بربط قناة واحدة على الأقل للتحدث مع البوت." at bounding box center [689, 261] width 122 height 39
click at [708, 257] on p "قم بربط قناة واحدة على الأقل للتحدث مع البوت." at bounding box center [689, 261] width 122 height 39
click at [673, 255] on p "قم بربط قناة واحدة على الأقل للتحدث مع البوت." at bounding box center [689, 261] width 122 height 39
click at [668, 254] on p "قم بربط قناة واحدة على الأقل للتحدث مع البوت." at bounding box center [689, 261] width 122 height 39
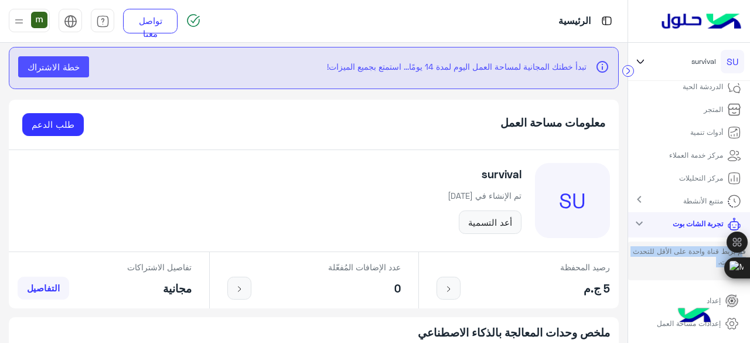
click at [668, 254] on p "قم بربط قناة واحدة على الأقل للتحدث مع البوت." at bounding box center [689, 261] width 122 height 39
click at [676, 248] on p "قم بربط قناة واحدة على الأقل للتحدث مع البوت." at bounding box center [689, 261] width 122 height 39
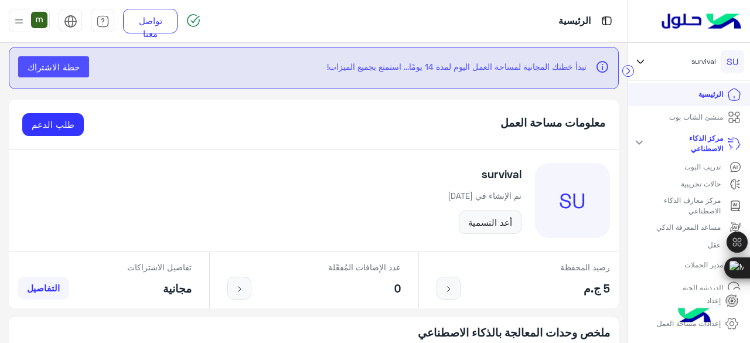
click at [673, 90] on li "الرئيسية" at bounding box center [689, 94] width 122 height 23
click at [642, 58] on icon at bounding box center [640, 62] width 13 height 14
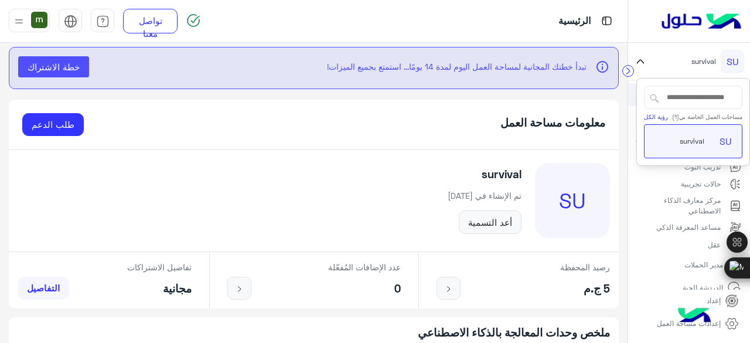
click at [642, 58] on icon at bounding box center [640, 62] width 13 height 14
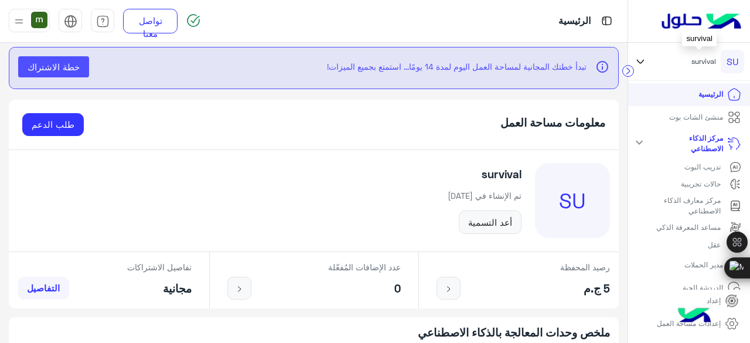
click at [732, 57] on div "SU" at bounding box center [732, 61] width 23 height 23
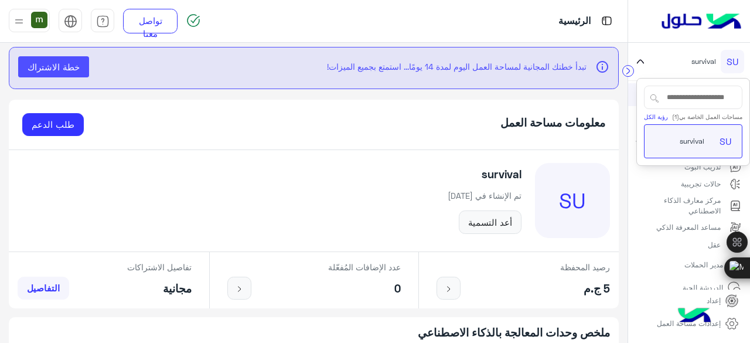
click at [650, 21] on div at bounding box center [689, 21] width 122 height 43
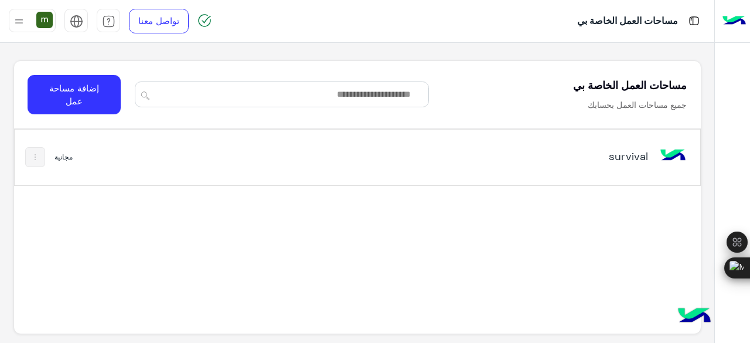
click at [64, 162] on div "مجانية" at bounding box center [48, 157] width 47 height 20
click at [40, 157] on img at bounding box center [34, 156] width 9 height 9
click at [40, 157] on div at bounding box center [375, 171] width 750 height 343
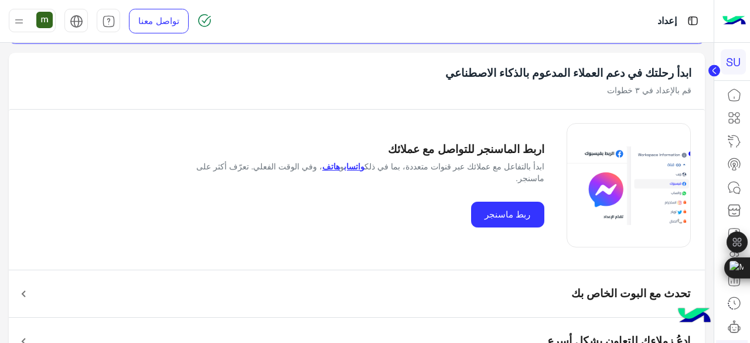
scroll to position [79, 0]
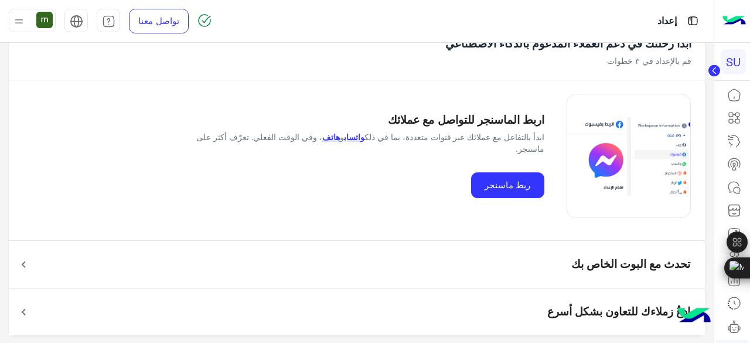
click at [593, 274] on mat-panel-title "تحدث مع البوت الخاص بك" at bounding box center [364, 265] width 654 height 22
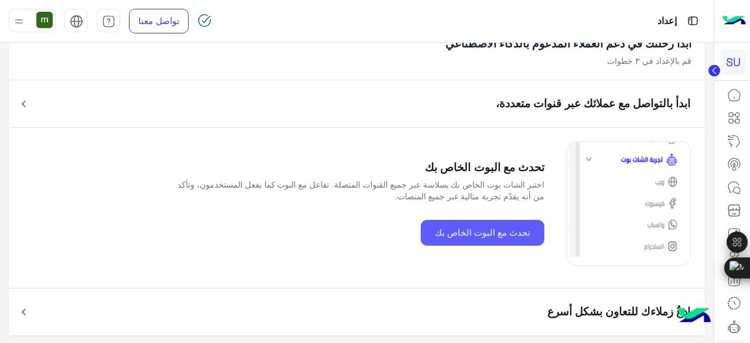
click at [519, 235] on button "تحدث مع البوت الخاص بك" at bounding box center [483, 233] width 124 height 26
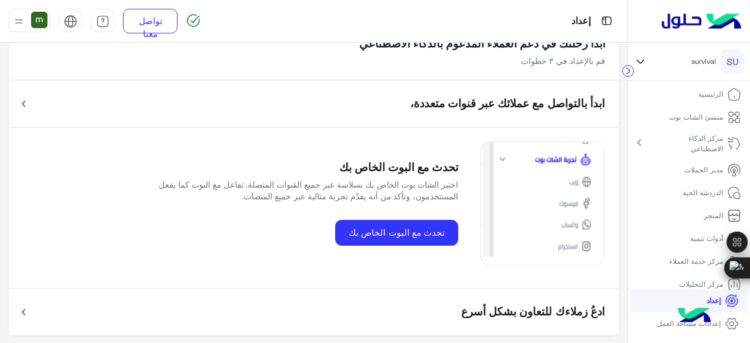
click at [497, 110] on h5 "ابدأ بالتواصل مع عملائك عبر قنوات متعددة،" at bounding box center [507, 103] width 195 height 13
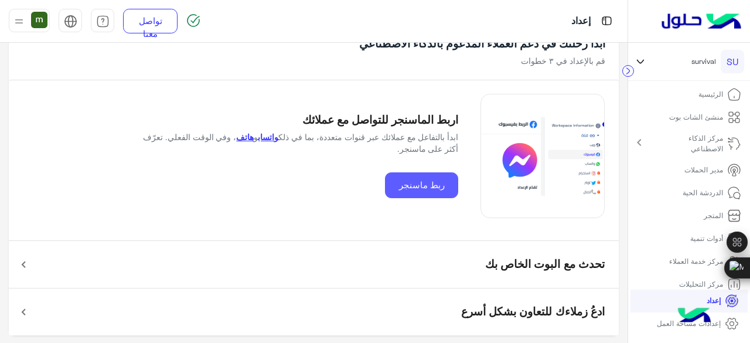
click at [454, 175] on button "ربط ماسنجر" at bounding box center [421, 185] width 73 height 26
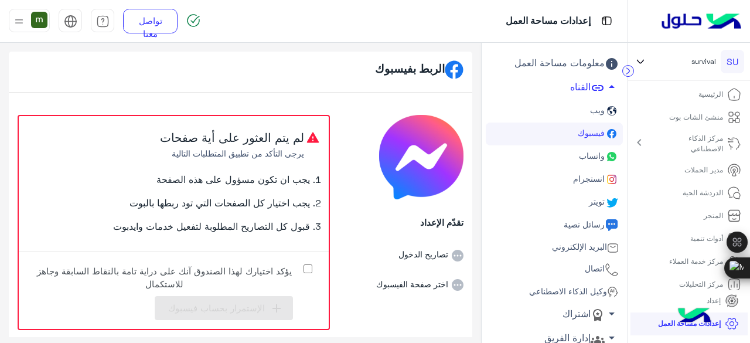
click at [565, 174] on link "انستجرام" at bounding box center [554, 179] width 137 height 23
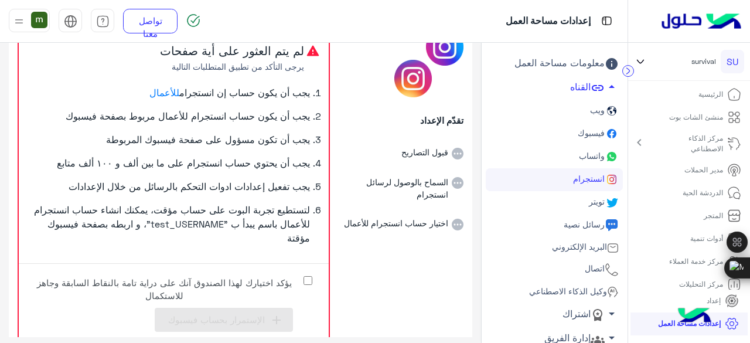
scroll to position [113, 0]
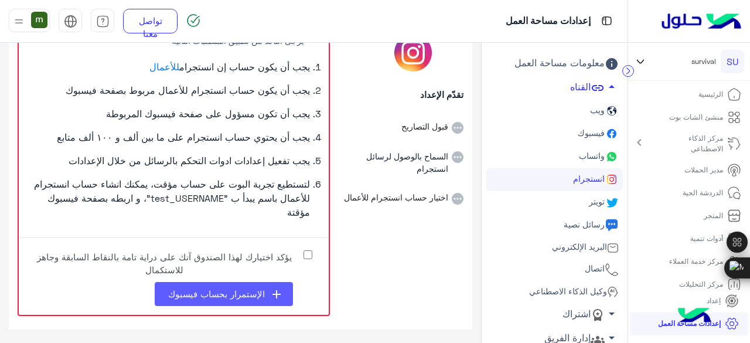
click at [271, 287] on icon "add" at bounding box center [277, 294] width 14 height 14
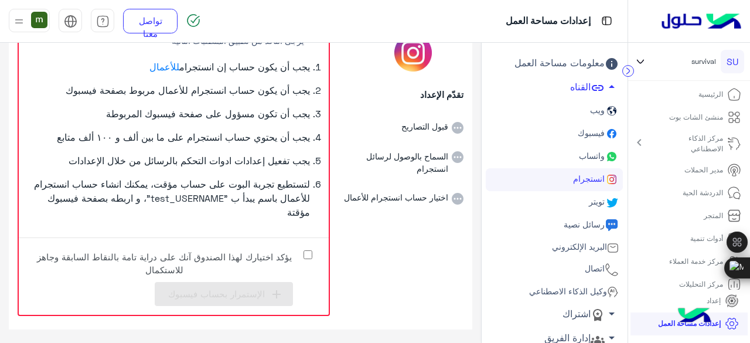
click at [576, 151] on link "واتساب" at bounding box center [554, 156] width 137 height 23
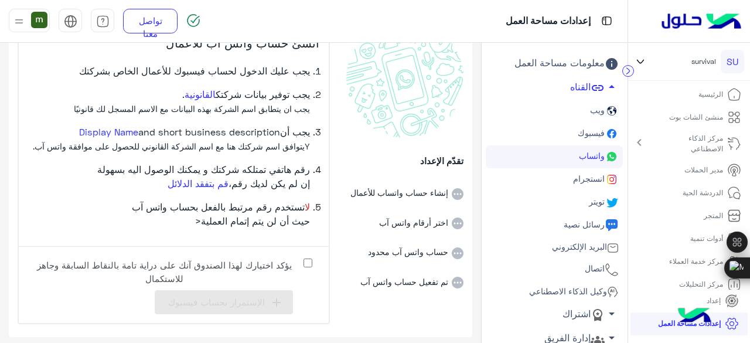
scroll to position [99, 0]
click at [303, 265] on label "يؤكد اختيارك لهذا الصندوق آنك على دراية تامة بالنقاط السابقة وجاهز للاستكمال" at bounding box center [173, 269] width 291 height 26
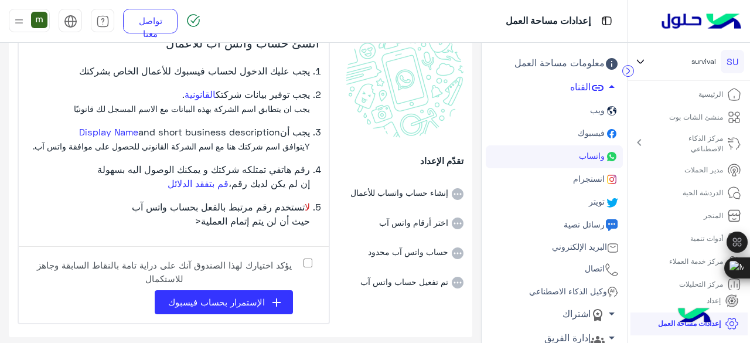
click at [553, 131] on link "فيسبوك" at bounding box center [554, 134] width 137 height 23
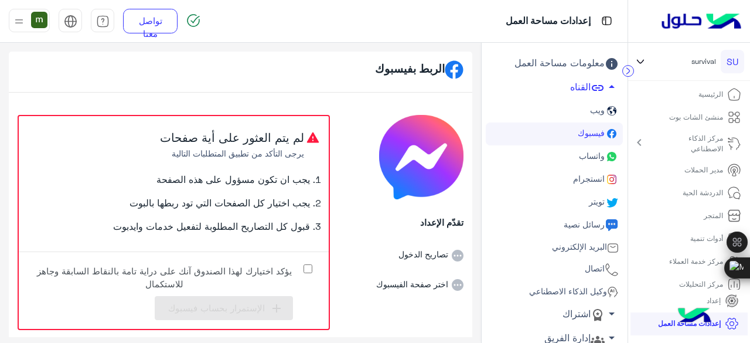
click at [315, 271] on label "يؤكد اختيارك لهذا الصندوق آنك على دراية تامة بالنقاط السابقة وجاهز للاستكمال" at bounding box center [173, 274] width 291 height 26
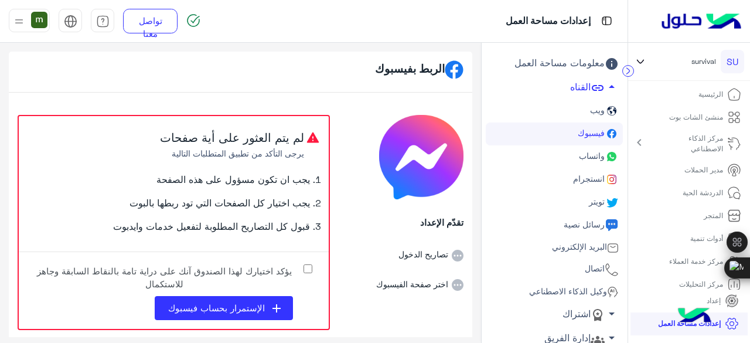
click at [582, 106] on link "ويب" at bounding box center [554, 111] width 137 height 23
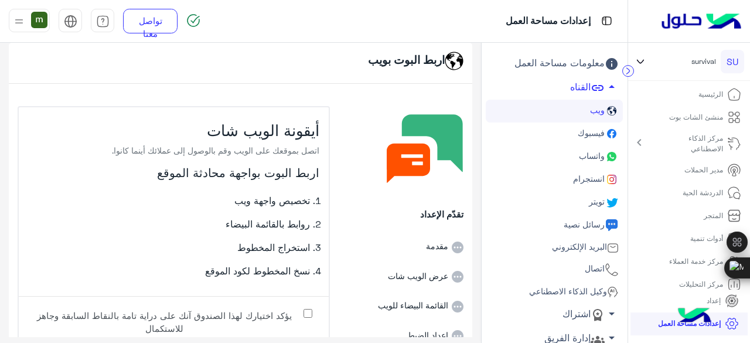
scroll to position [49, 0]
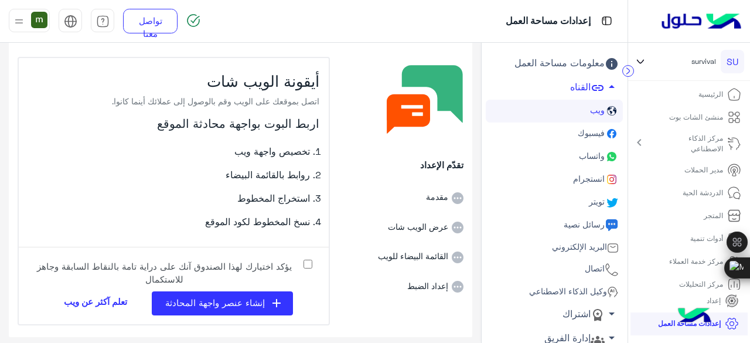
click at [578, 140] on link "فيسبوك" at bounding box center [554, 134] width 137 height 23
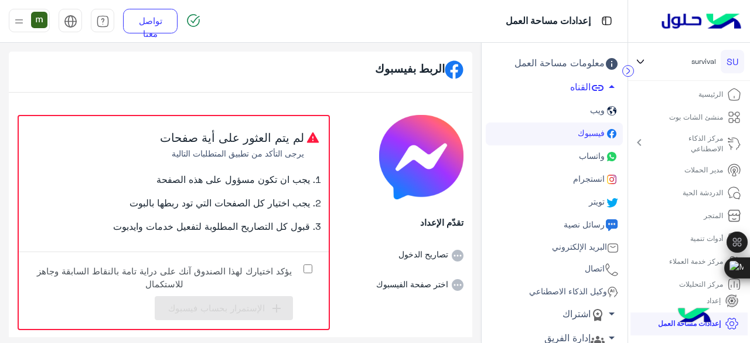
click at [572, 152] on link "واتساب" at bounding box center [554, 156] width 137 height 23
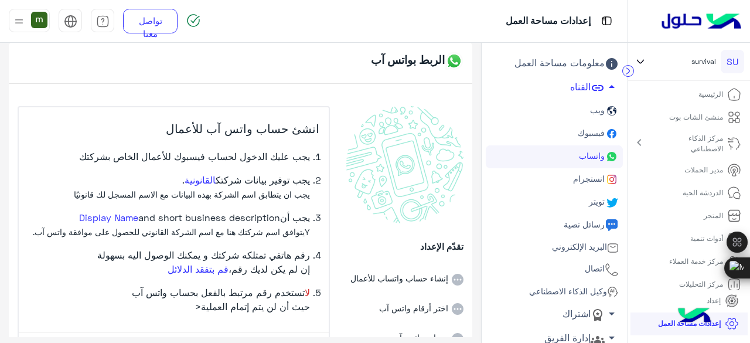
click at [572, 178] on link "انستجرام" at bounding box center [554, 179] width 137 height 23
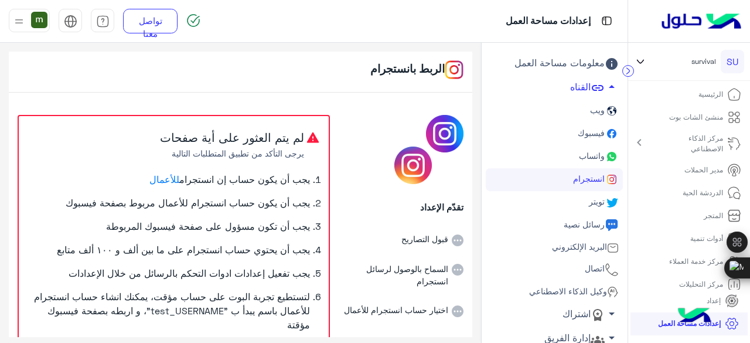
click at [582, 203] on link "تويتر" at bounding box center [554, 202] width 137 height 23
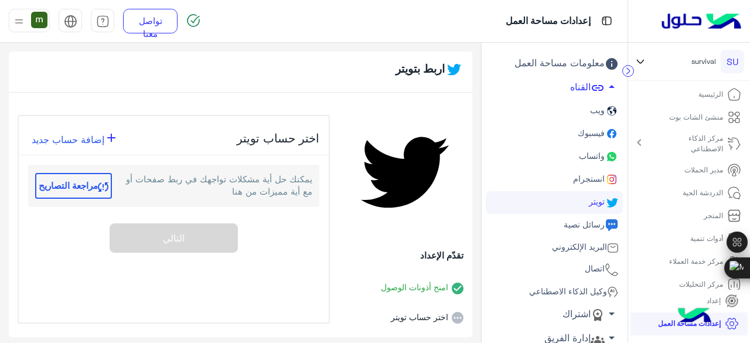
click at [580, 220] on span "رسائل نصية" at bounding box center [583, 224] width 43 height 10
click at [568, 246] on span "البريد الإلكتروني" at bounding box center [578, 247] width 57 height 10
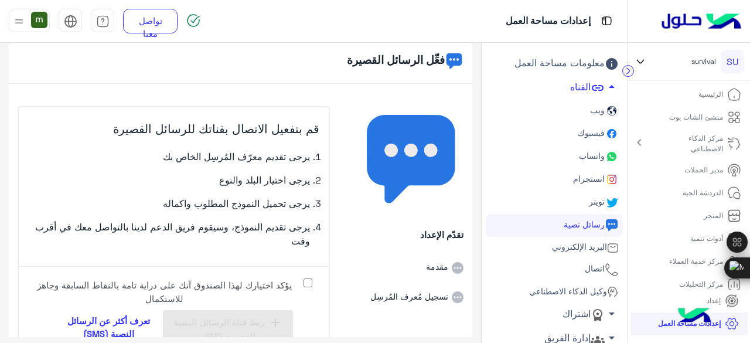
click at [568, 245] on span "البريد الإلكتروني" at bounding box center [578, 247] width 57 height 10
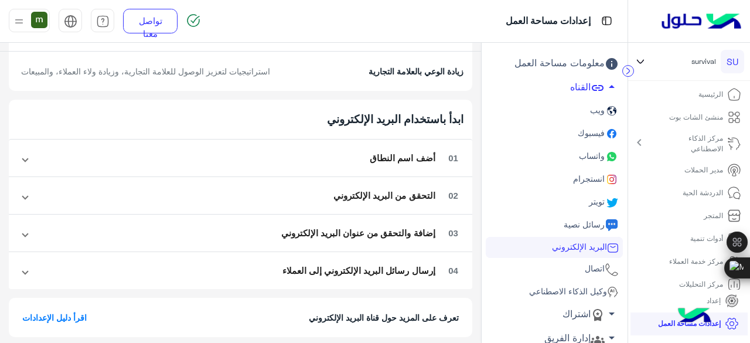
scroll to position [173, 0]
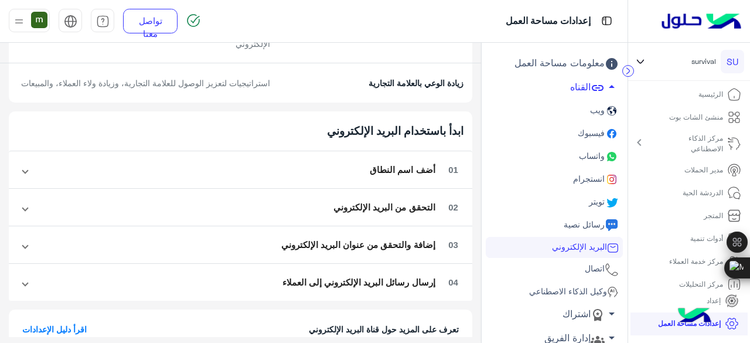
click at [390, 177] on span "أضف اسم النطاق" at bounding box center [402, 170] width 65 height 13
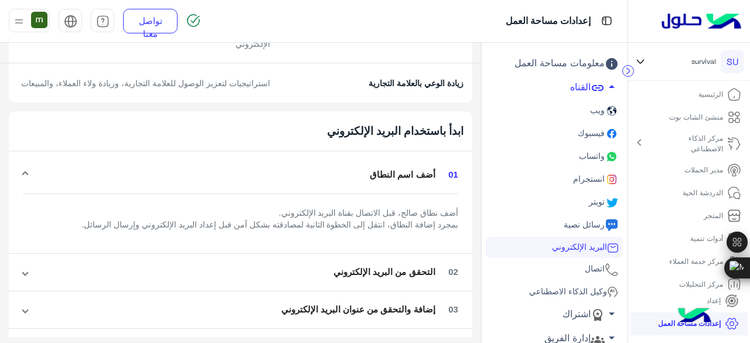
click at [388, 178] on mat-expansion-panel-header "01 أضف اسم النطاق" at bounding box center [241, 175] width 464 height 38
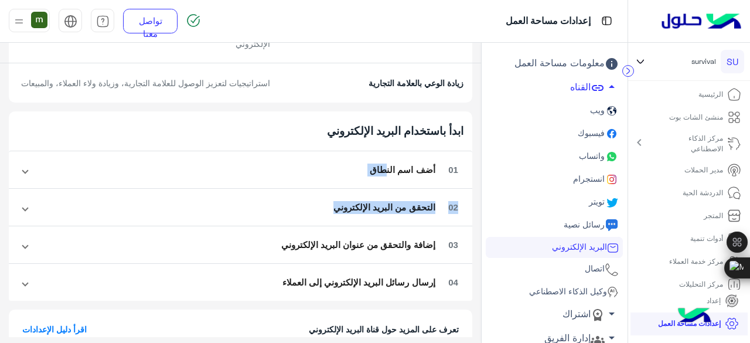
drag, startPoint x: 388, startPoint y: 178, endPoint x: 331, endPoint y: 208, distance: 64.8
click at [331, 208] on mat-accordion "01 أضف اسم النطاق أضف نطاق صالح، قبل الاتصال بقناة البريد الإلكتروني. بمجرد إضا…" at bounding box center [241, 226] width 464 height 150
click at [313, 151] on h5 "ابدأ باستخدام البريد الإلكتروني" at bounding box center [241, 131] width 464 height 40
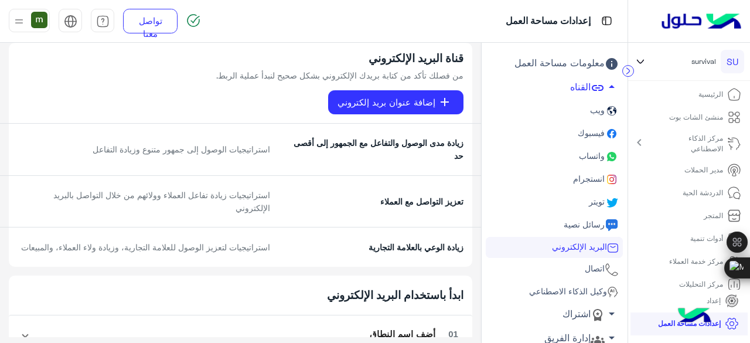
scroll to position [0, 0]
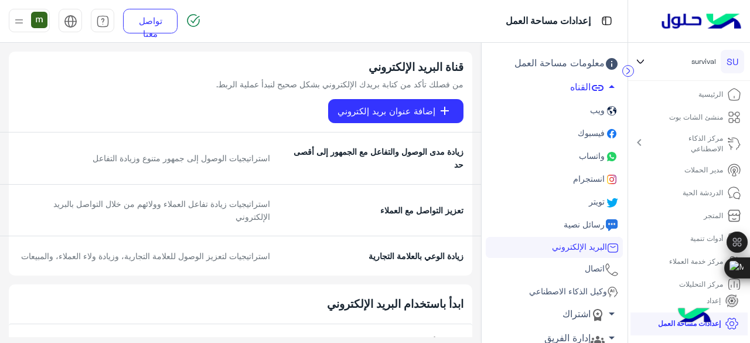
click at [383, 96] on div "قناة البريد الإلكتروني من فصلك تأكد من كتابة بريدك الإلكتروني بشكل صحيح لنبدأ ع…" at bounding box center [299, 79] width 348 height 39
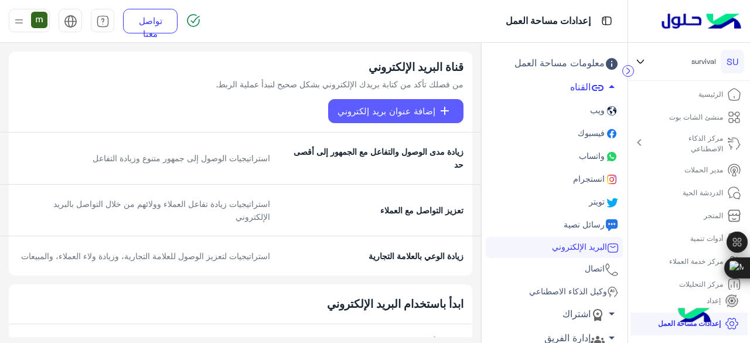
click at [381, 101] on button "add إضافة عنوان بريد إلكتروني" at bounding box center [395, 111] width 135 height 24
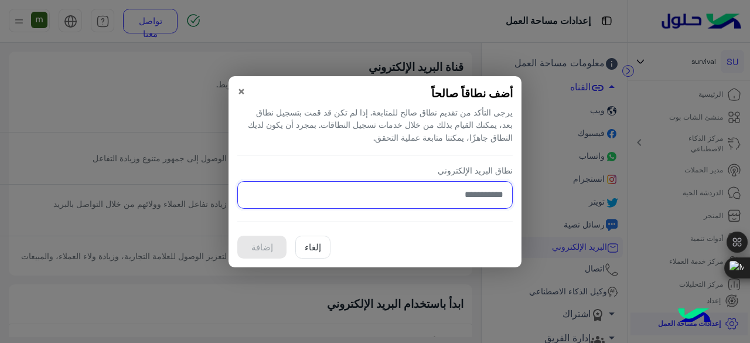
click at [344, 186] on input "نطاق البريد الإلكتروني" at bounding box center [375, 195] width 276 height 28
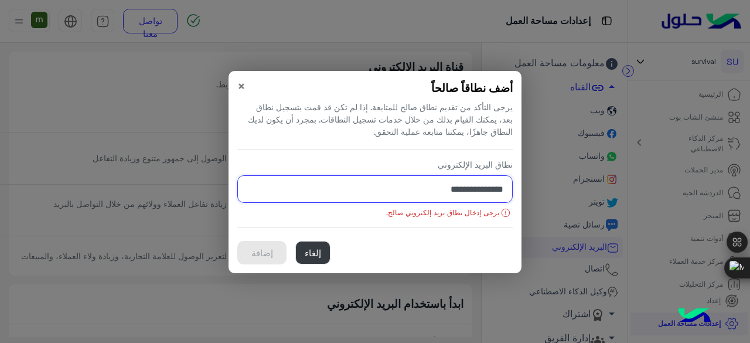
type input "**********"
click at [392, 193] on input "**********" at bounding box center [375, 189] width 276 height 28
click at [458, 199] on input "نطاق البريد الإلكتروني" at bounding box center [375, 189] width 276 height 28
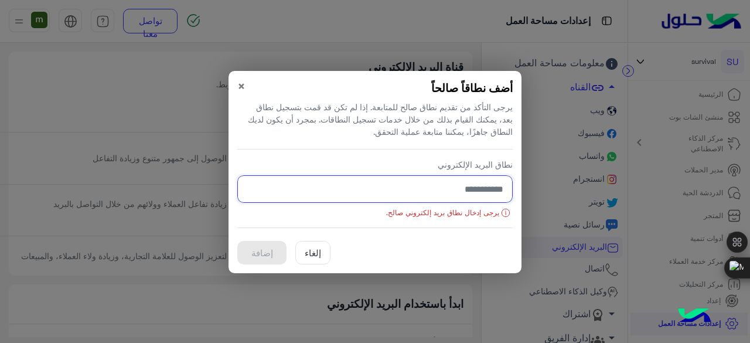
click at [458, 193] on input "نطاق البريد الإلكتروني" at bounding box center [375, 189] width 276 height 28
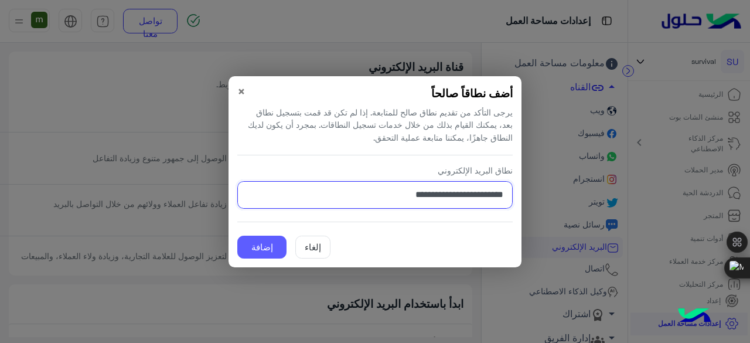
type input "**********"
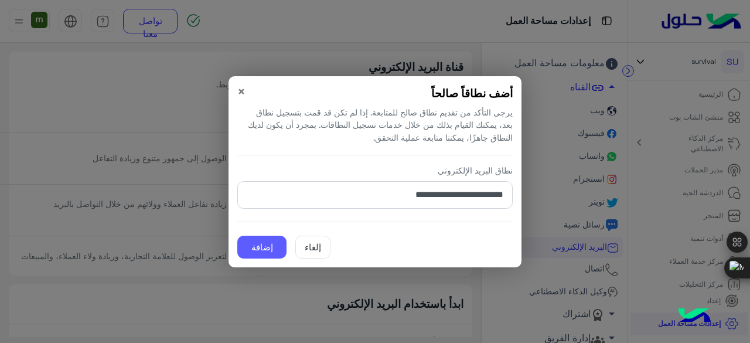
click at [265, 248] on button "إضافة" at bounding box center [261, 247] width 49 height 23
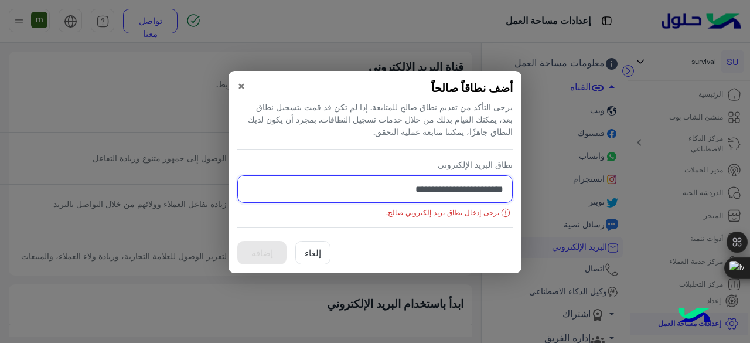
click at [412, 196] on input "**********" at bounding box center [375, 189] width 276 height 28
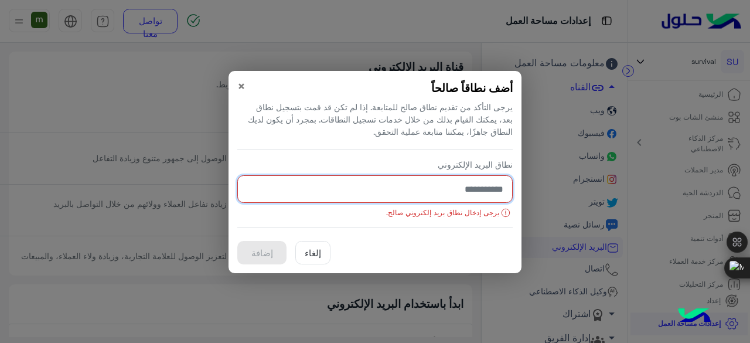
click at [427, 199] on input "نطاق البريد الإلكتروني" at bounding box center [375, 189] width 276 height 28
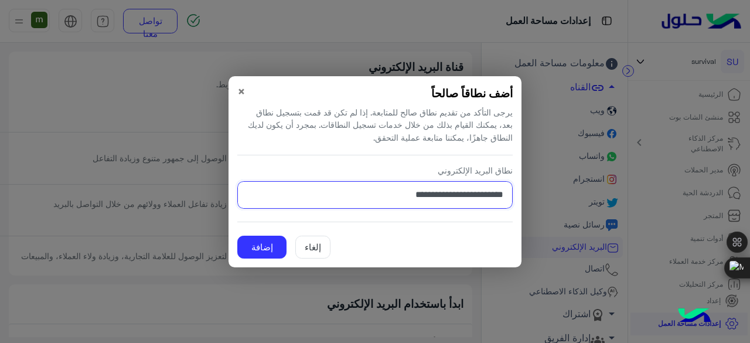
click at [390, 203] on input "**********" at bounding box center [375, 195] width 276 height 28
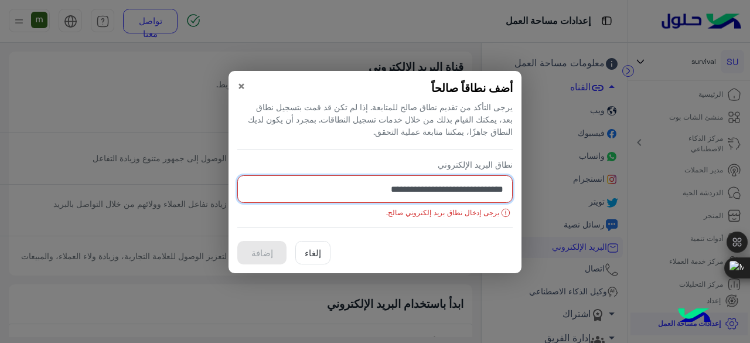
type input "**********"
click at [384, 200] on input "**********" at bounding box center [375, 189] width 276 height 28
click at [388, 200] on input "نطاق البريد الإلكتروني" at bounding box center [375, 189] width 276 height 28
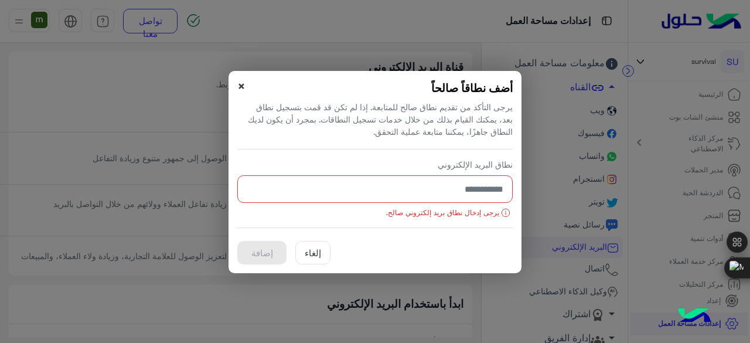
click at [238, 87] on span "×" at bounding box center [241, 86] width 8 height 16
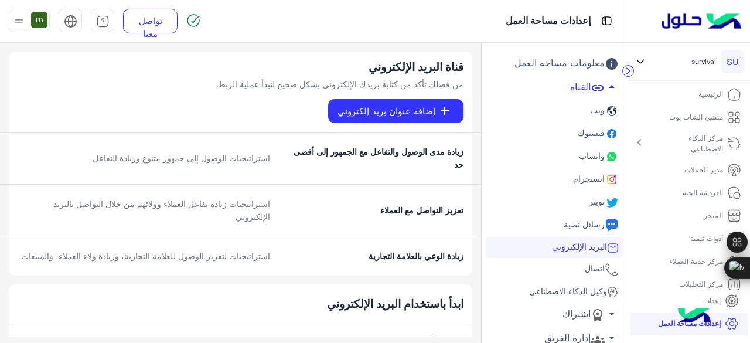
click at [414, 26] on div "إعدادات مساحة العمل" at bounding box center [418, 21] width 419 height 42
click at [23, 24] on img at bounding box center [19, 21] width 15 height 15
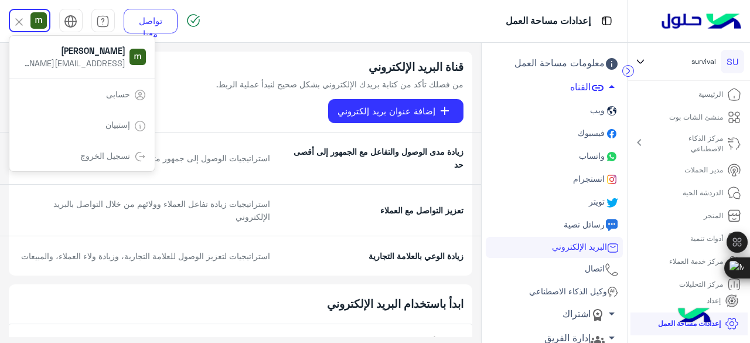
click at [13, 22] on img at bounding box center [18, 21] width 13 height 13
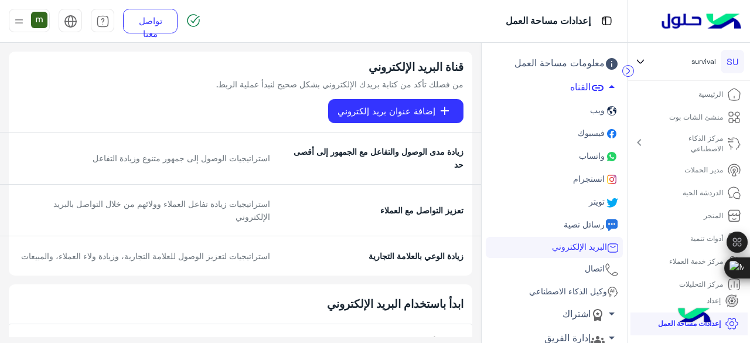
click at [178, 70] on h5 "قناة البريد الإلكتروني" at bounding box center [299, 66] width 330 height 13
click at [278, 84] on p "من فصلك تأكد من كتابة بريدك الإلكتروني بشكل صحيح لنبدأ عملية الربط." at bounding box center [299, 84] width 330 height 12
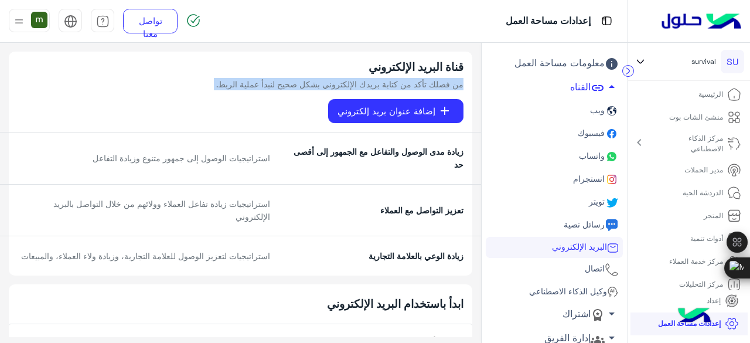
click at [278, 84] on p "من فصلك تأكد من كتابة بريدك الإلكتروني بشكل صحيح لنبدأ عملية الربط." at bounding box center [299, 84] width 330 height 12
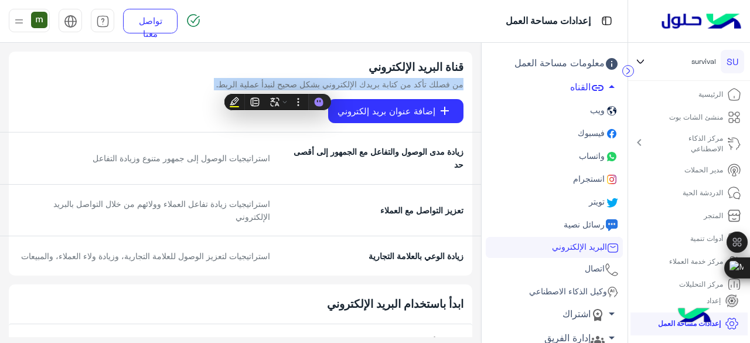
click at [194, 93] on div "قناة البريد الإلكتروني من فصلك تأكد من كتابة بريدك الإلكتروني بشكل صحيح لنبدأ ع…" at bounding box center [299, 79] width 348 height 39
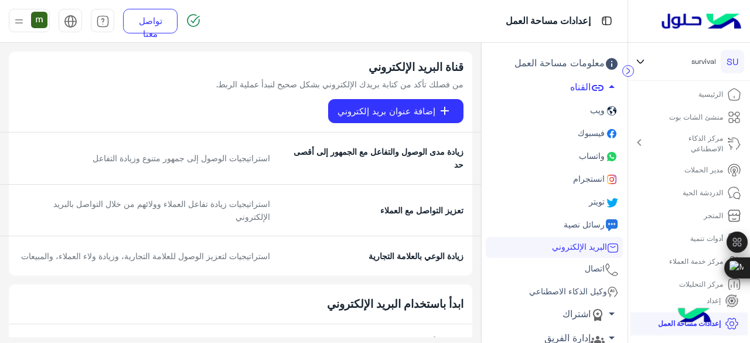
click at [646, 57] on icon at bounding box center [640, 62] width 13 height 14
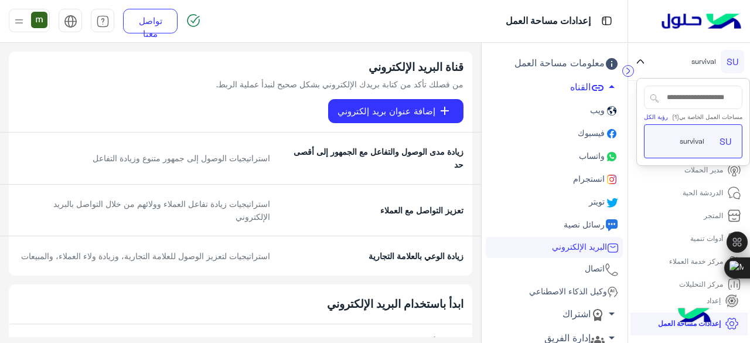
click at [643, 59] on icon at bounding box center [640, 62] width 13 height 14
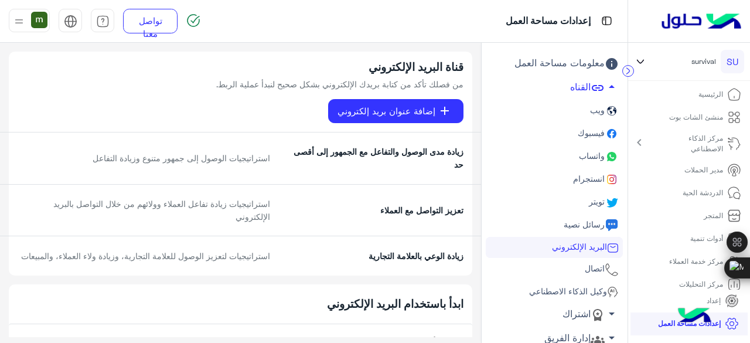
click at [572, 181] on link "انستجرام" at bounding box center [554, 179] width 137 height 23
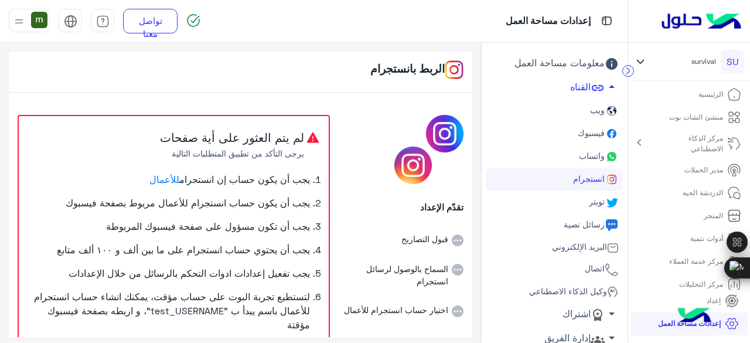
scroll to position [113, 0]
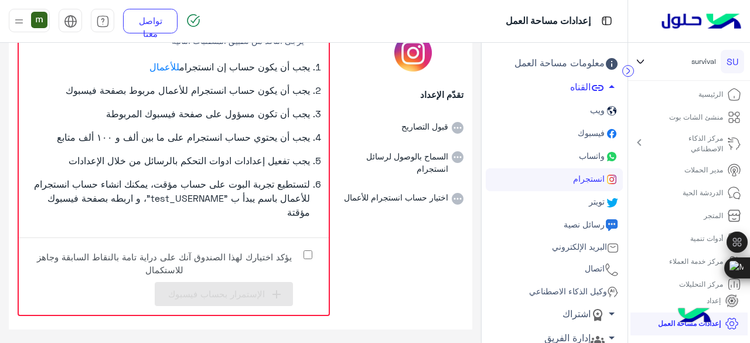
click at [309, 249] on label "يؤكد اختيارك لهذا الصندوق آنك على دراية تامة بالنقاط السابقة وجاهز للاستكمال" at bounding box center [173, 260] width 291 height 26
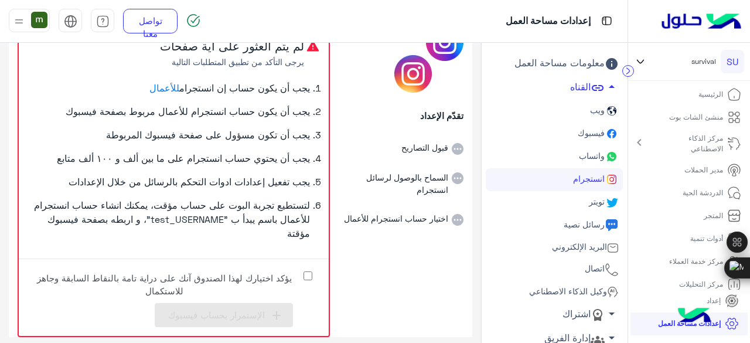
scroll to position [72, 0]
